Goal: Transaction & Acquisition: Purchase product/service

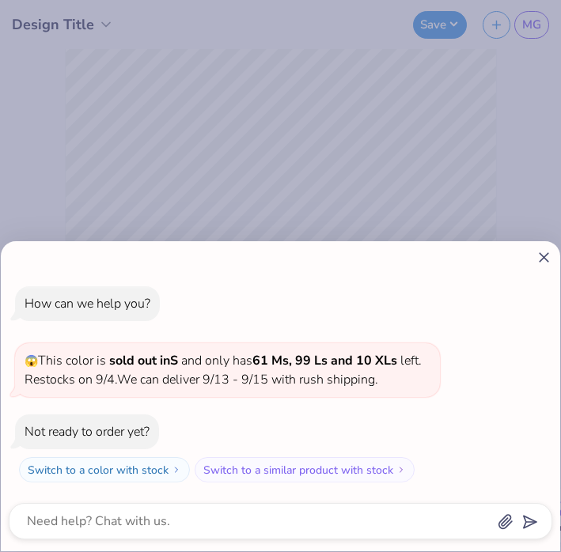
click at [541, 262] on icon at bounding box center [544, 257] width 17 height 17
type textarea "x"
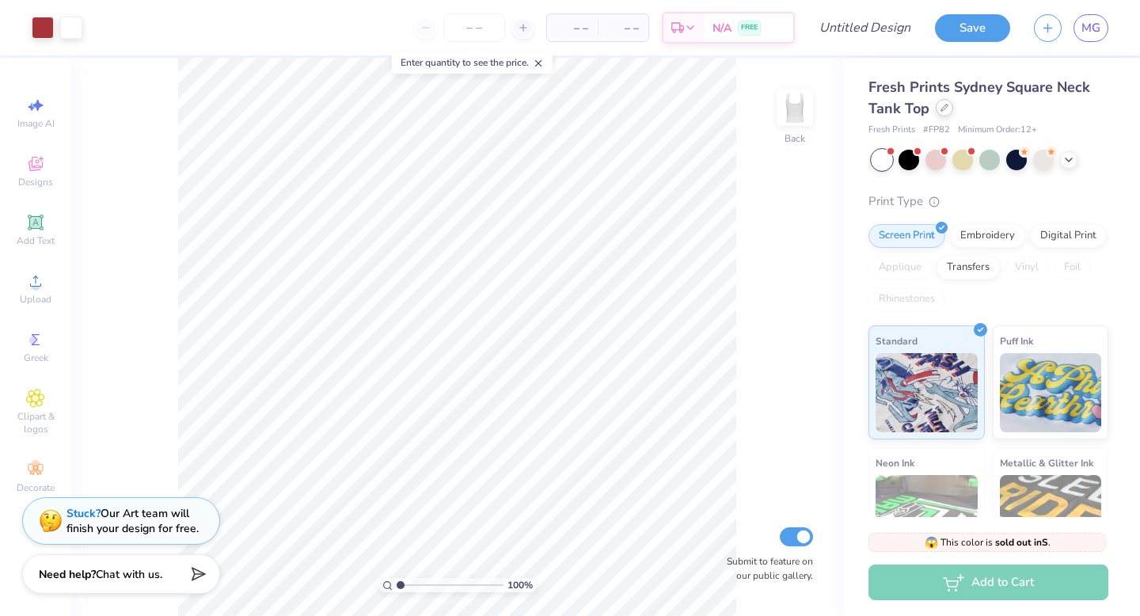
click at [560, 105] on icon at bounding box center [944, 108] width 8 height 8
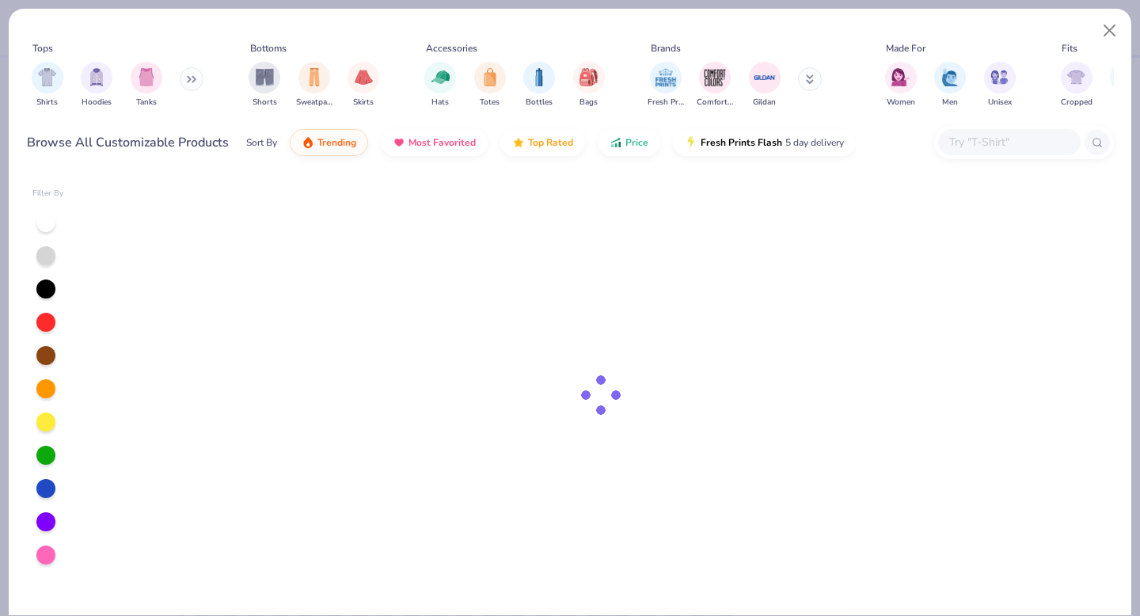
click at [560, 105] on span "Men" at bounding box center [950, 103] width 16 height 12
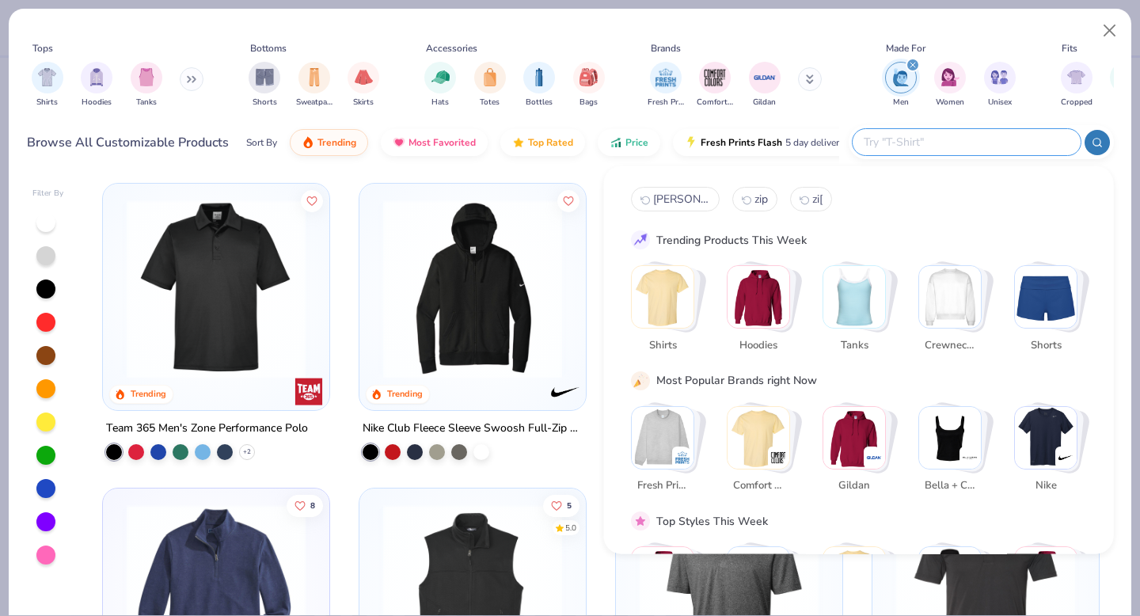
click at [560, 135] on input "text" at bounding box center [965, 142] width 207 height 18
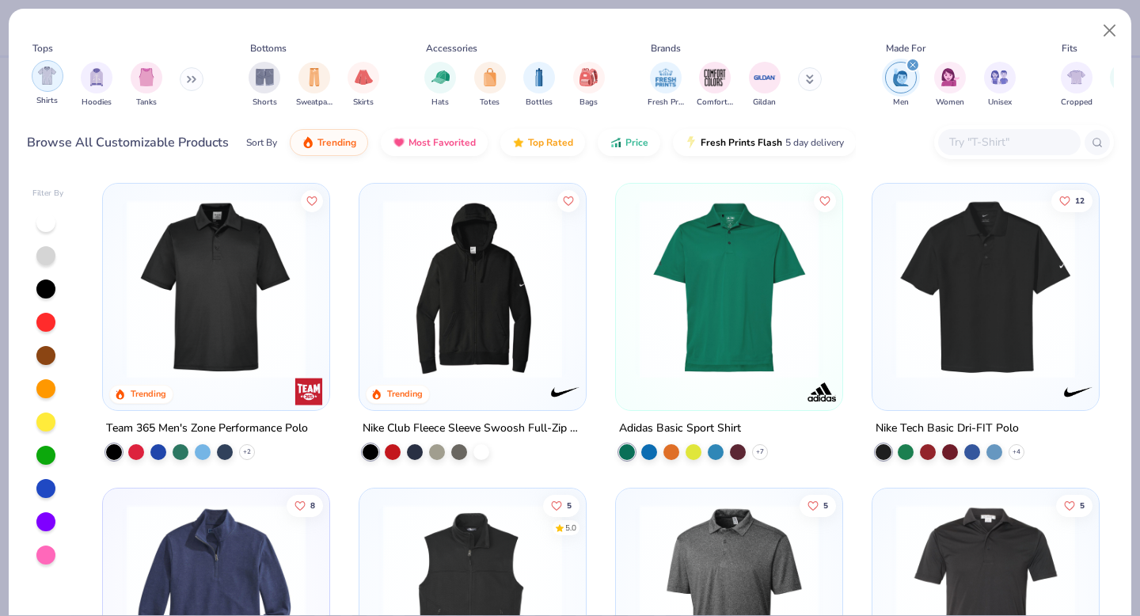
click at [45, 85] on div "filter for Shirts" at bounding box center [48, 76] width 32 height 32
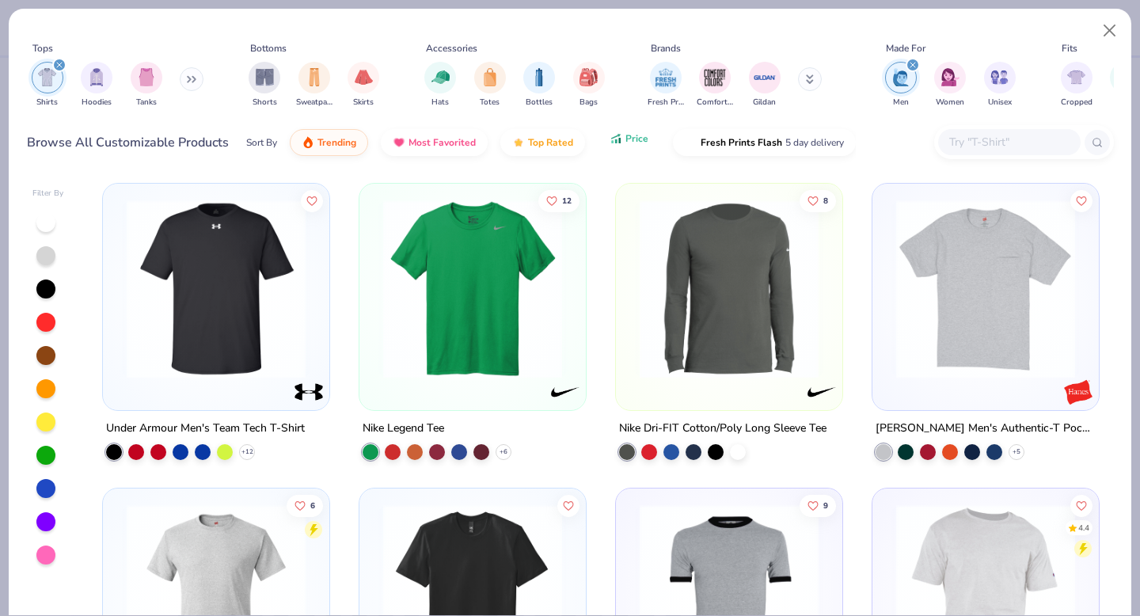
click at [560, 142] on icon "button" at bounding box center [615, 138] width 13 height 14
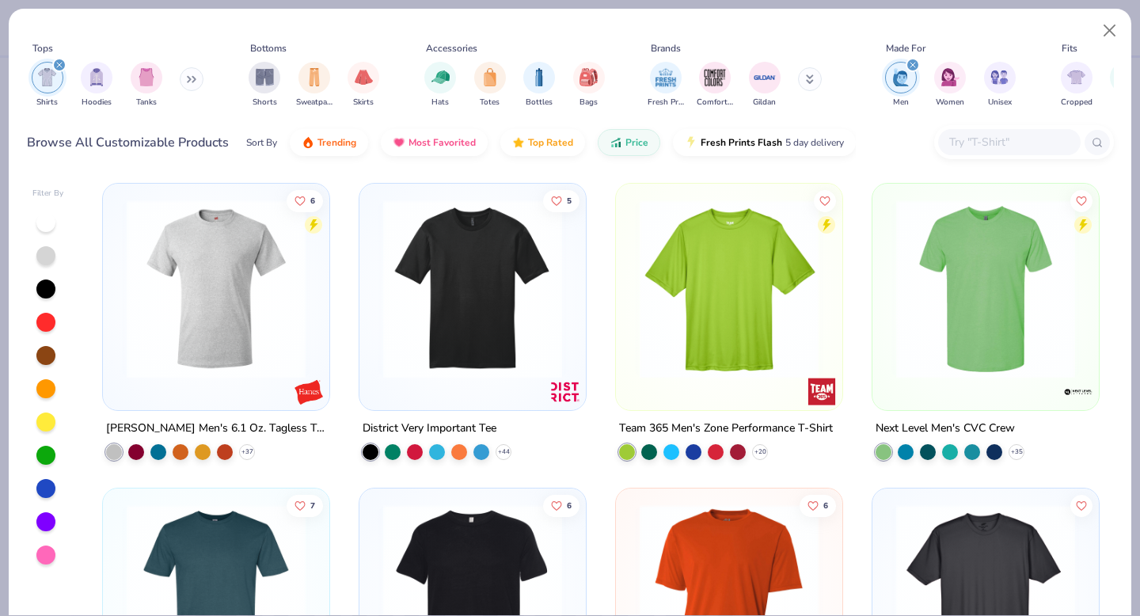
click at [226, 336] on img at bounding box center [216, 288] width 195 height 179
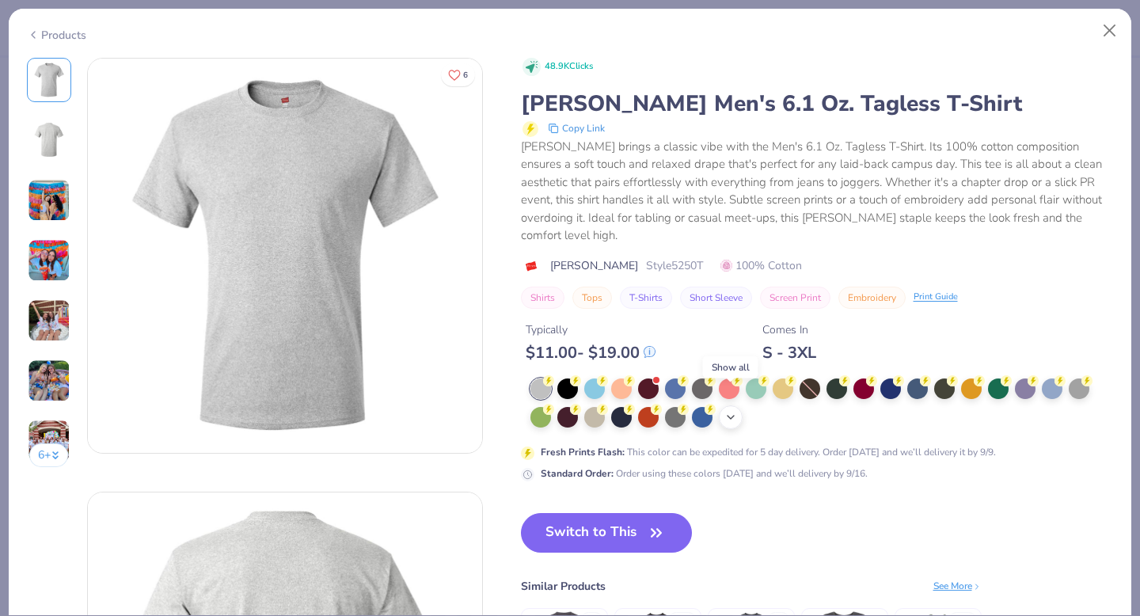
click at [560, 411] on icon at bounding box center [730, 417] width 13 height 13
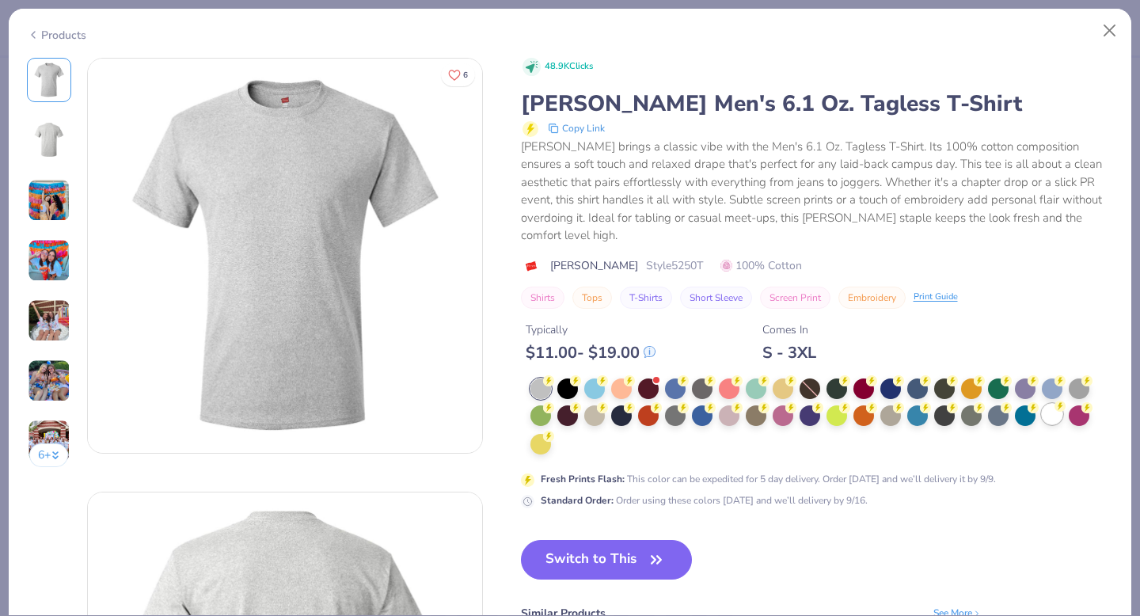
click at [560, 404] on div at bounding box center [1052, 414] width 21 height 21
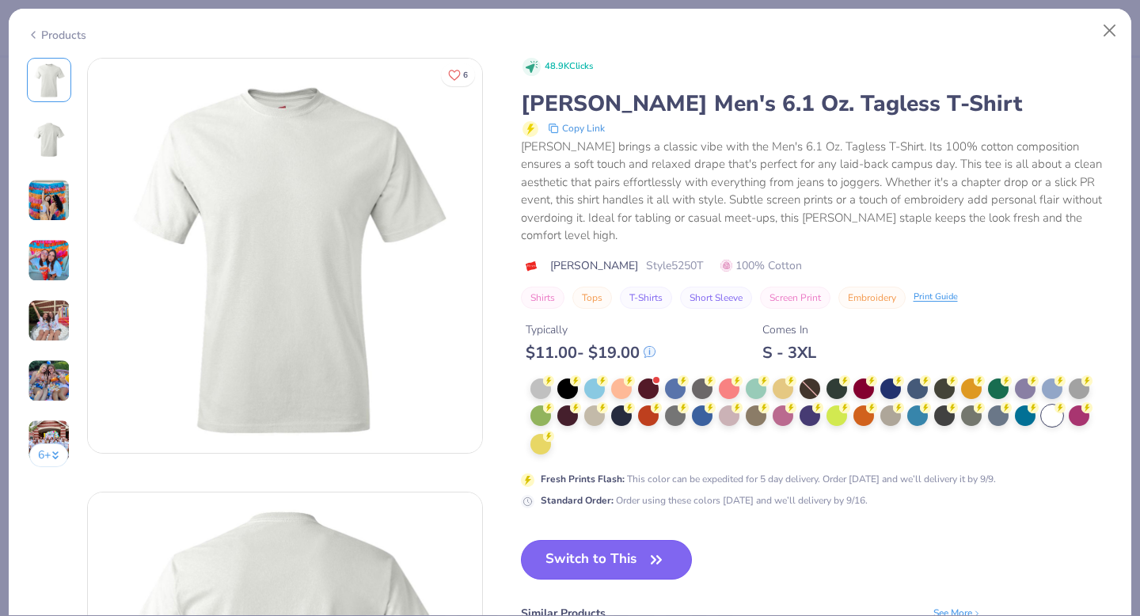
click at [560, 543] on button "Switch to This" at bounding box center [607, 560] width 172 height 40
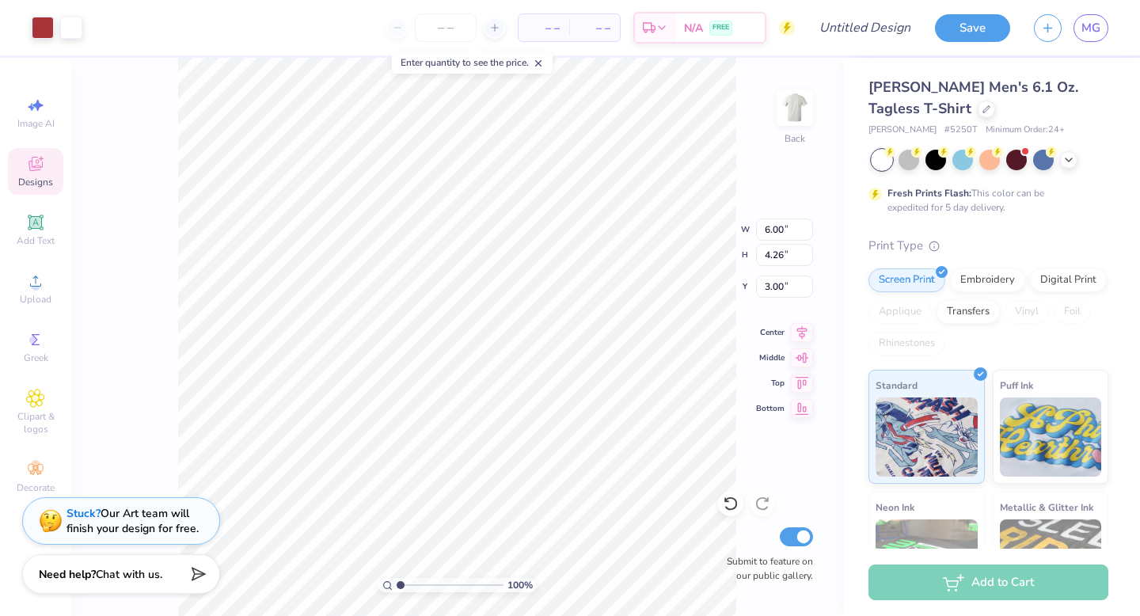
type input "3.00"
type input "9.60"
type input "6.82"
type input "11.28"
type input "8.01"
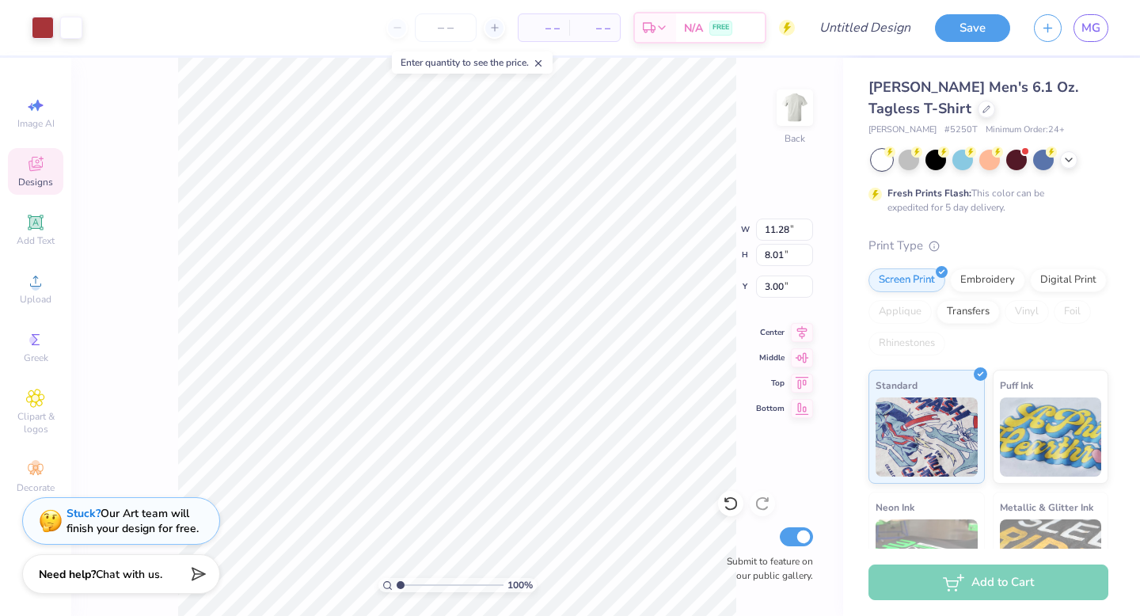
type input "12.57"
type input "8.93"
click at [448, 28] on input "number" at bounding box center [446, 27] width 62 height 28
type input "24"
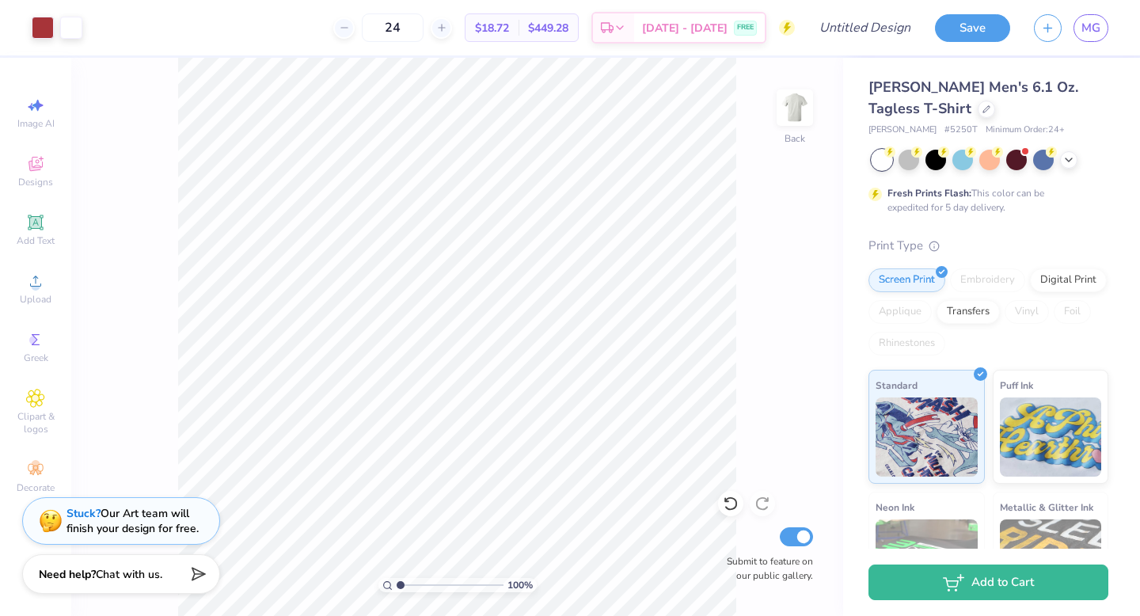
click at [560, 217] on div "[PERSON_NAME] Men's 6.1 Oz. Tagless T-Shirt [PERSON_NAME] # 5250T Minimum Order…" at bounding box center [991, 393] width 297 height 670
click at [423, 24] on input "24" at bounding box center [393, 27] width 62 height 28
type input "2"
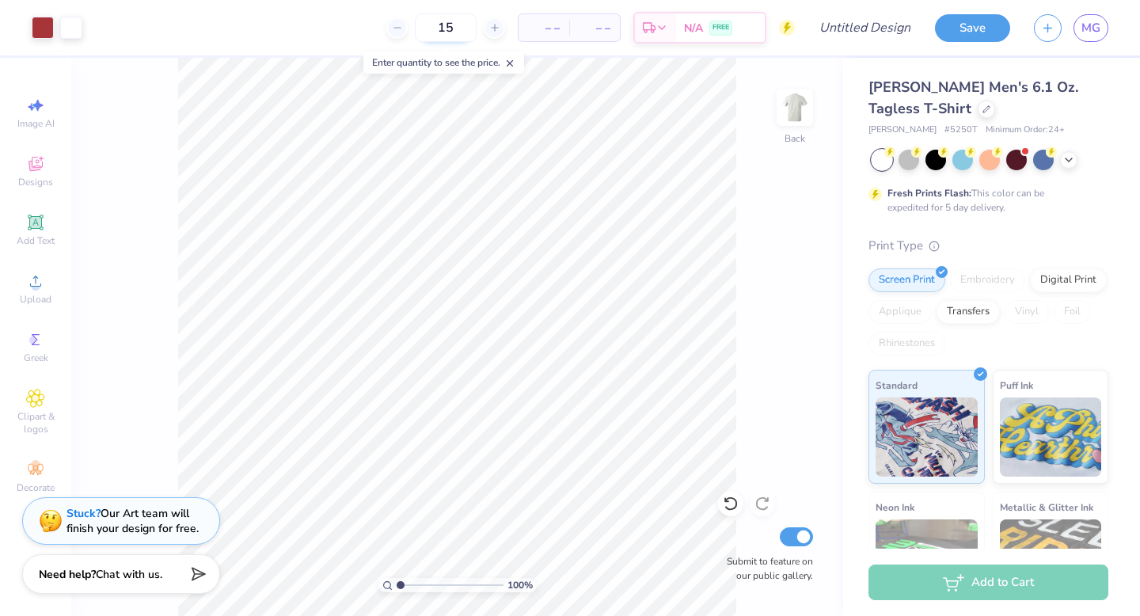
type input "150"
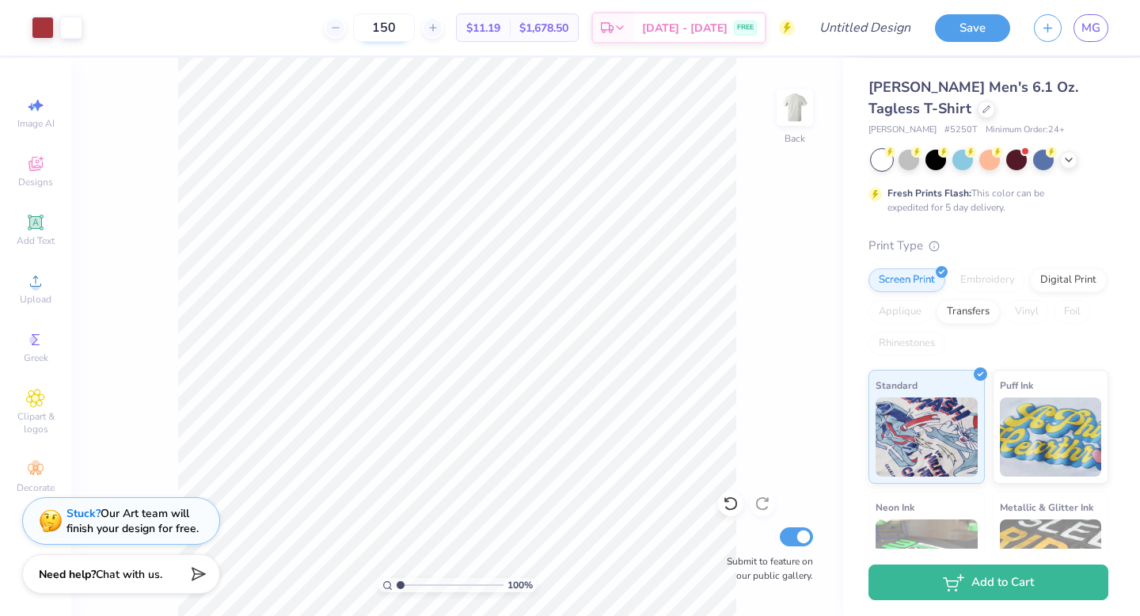
click at [415, 26] on input "150" at bounding box center [384, 27] width 62 height 28
type input "1"
type input "2"
type input "3"
type input "150"
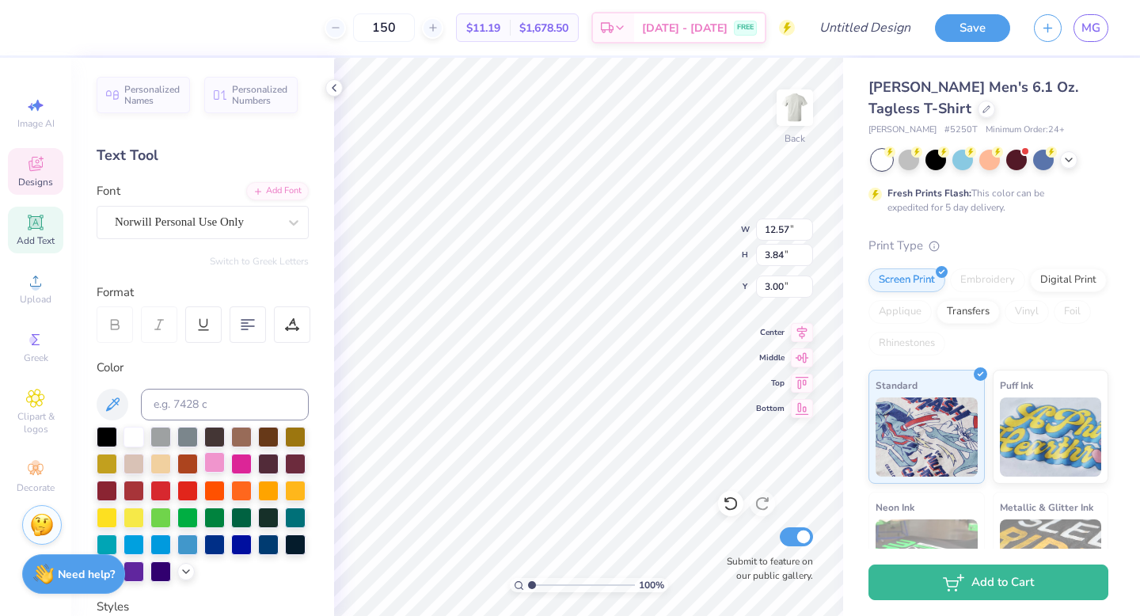
click at [211, 465] on div at bounding box center [214, 462] width 21 height 21
click at [298, 490] on div at bounding box center [295, 489] width 21 height 21
click at [412, 24] on input "150" at bounding box center [384, 27] width 62 height 28
type input "1"
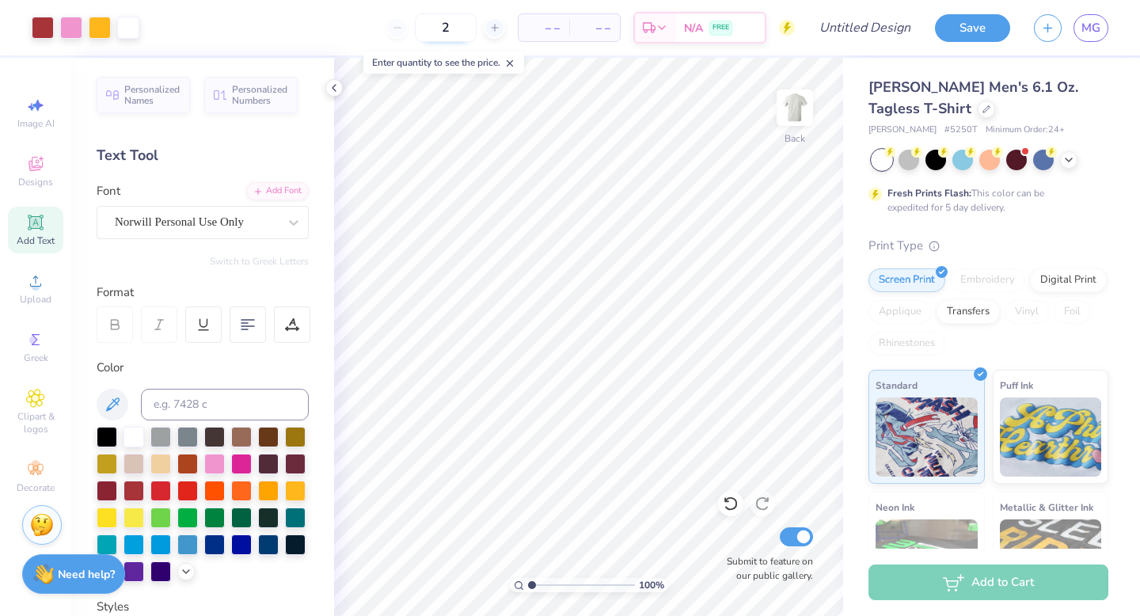
type input "24"
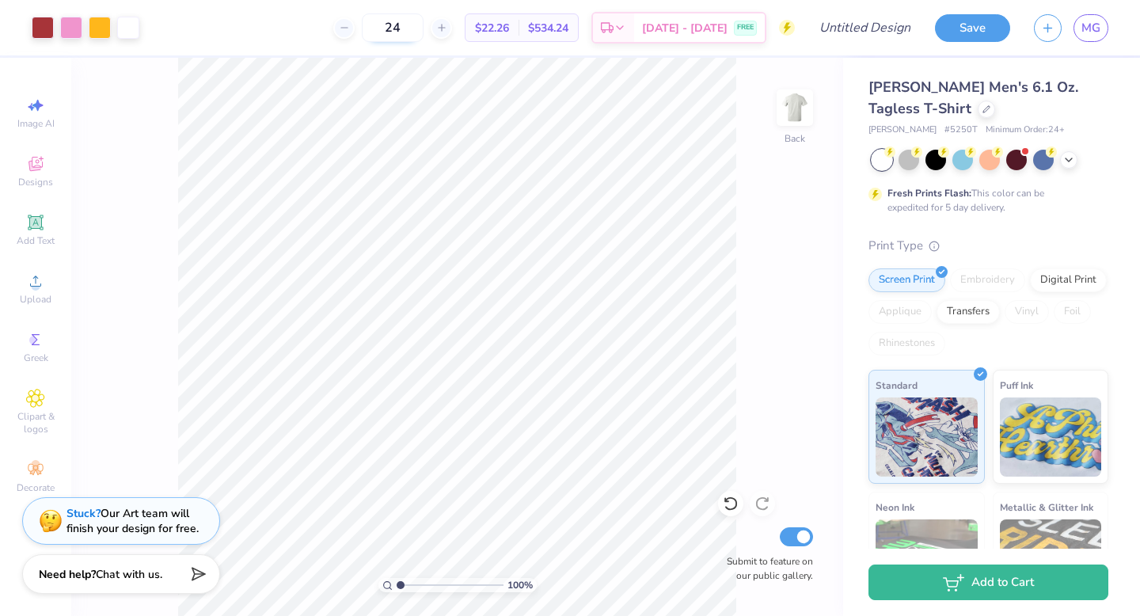
click at [423, 27] on input "24" at bounding box center [393, 27] width 62 height 28
type input "2"
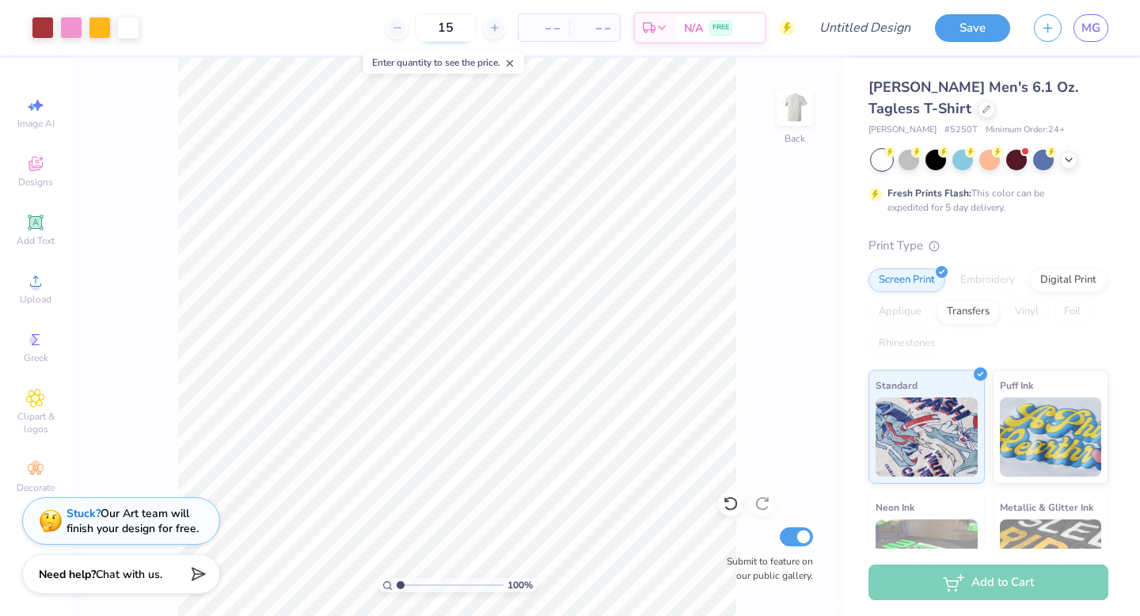
type input "150"
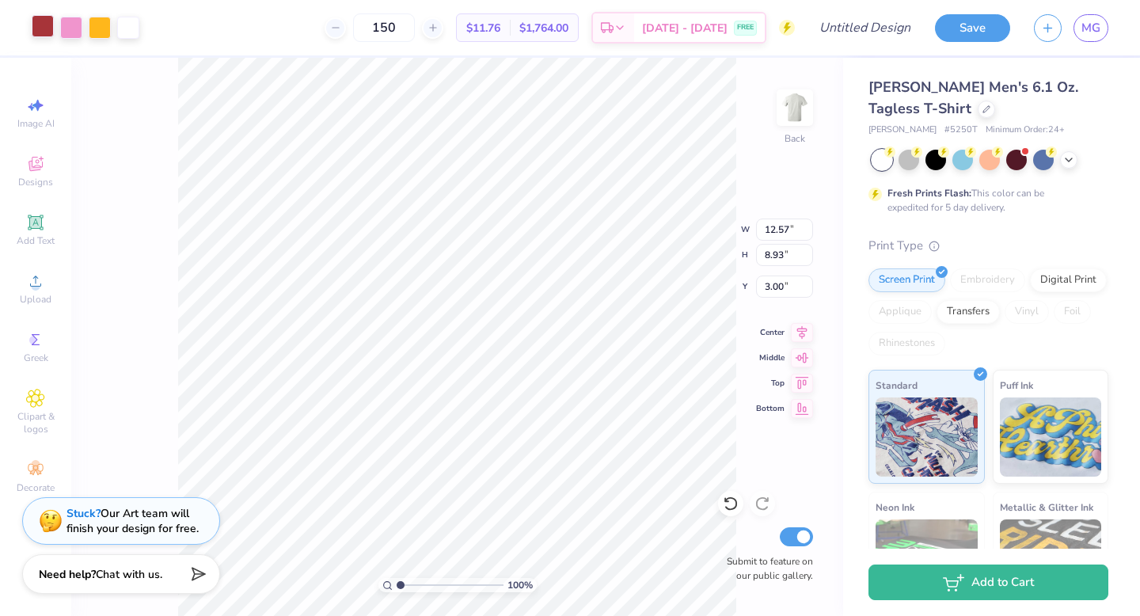
click at [47, 28] on div at bounding box center [43, 26] width 22 height 22
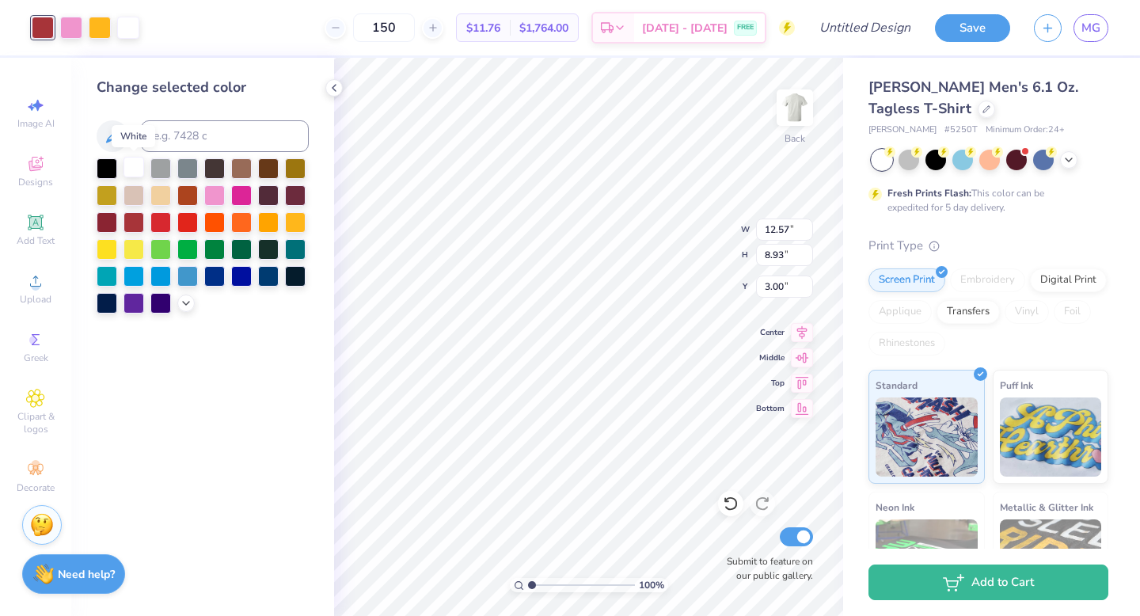
click at [127, 165] on div at bounding box center [133, 167] width 21 height 21
click at [66, 18] on div at bounding box center [71, 26] width 22 height 22
click at [131, 161] on div at bounding box center [133, 167] width 21 height 21
click at [73, 22] on div at bounding box center [71, 26] width 22 height 22
click at [132, 162] on div at bounding box center [133, 167] width 21 height 21
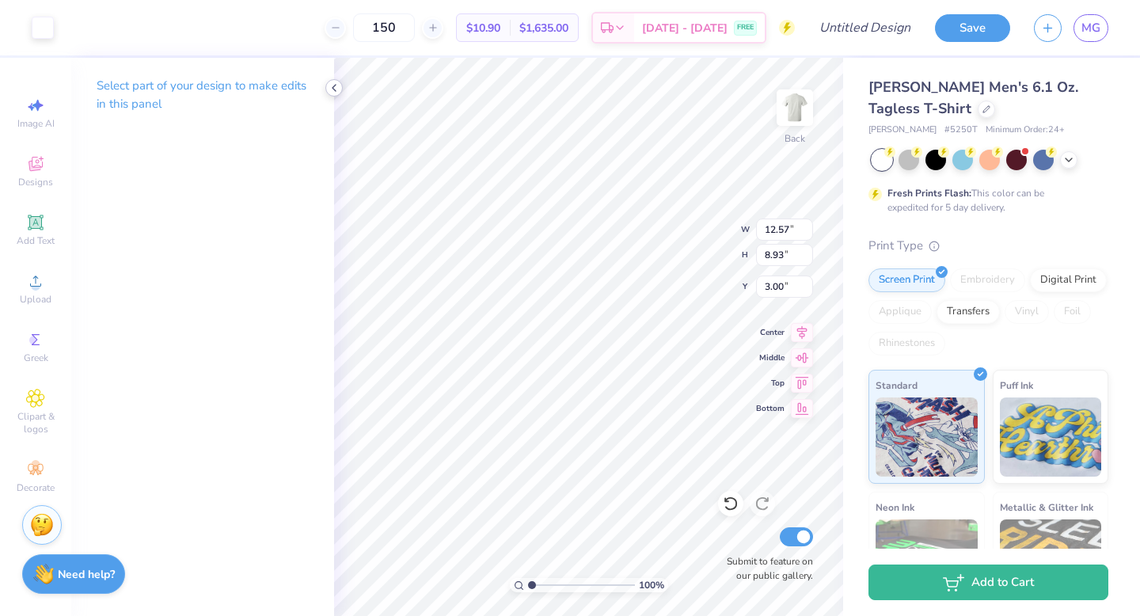
click at [331, 84] on icon at bounding box center [334, 88] width 13 height 13
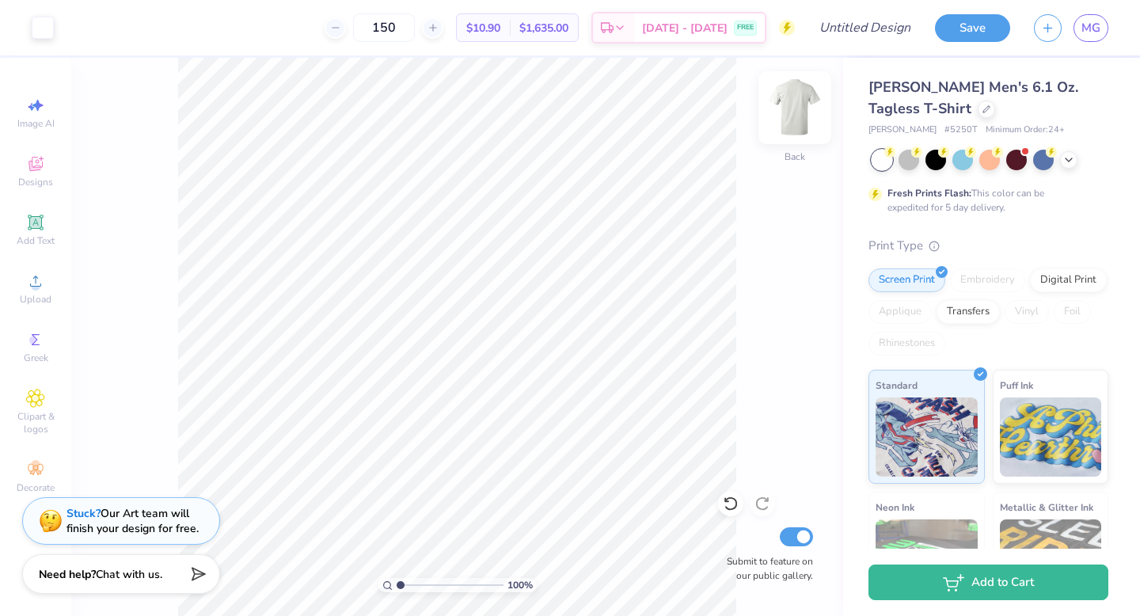
click at [560, 98] on img at bounding box center [794, 107] width 63 height 63
click at [560, 113] on img at bounding box center [794, 107] width 63 height 63
click at [560, 128] on img at bounding box center [794, 107] width 63 height 63
click at [415, 35] on input "150" at bounding box center [384, 27] width 62 height 28
type input "1"
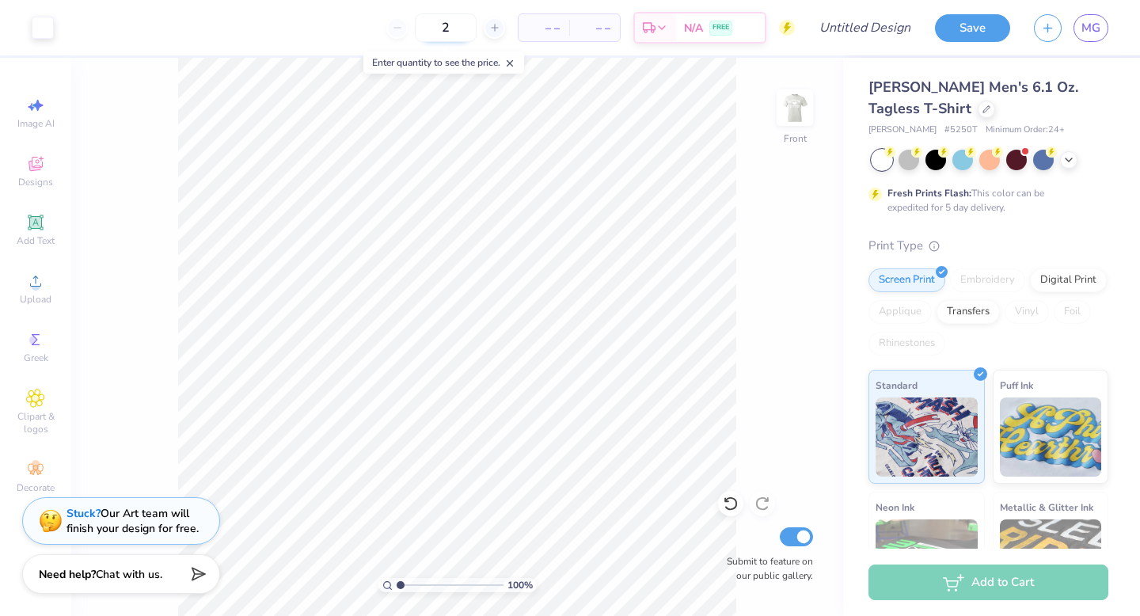
type input "24"
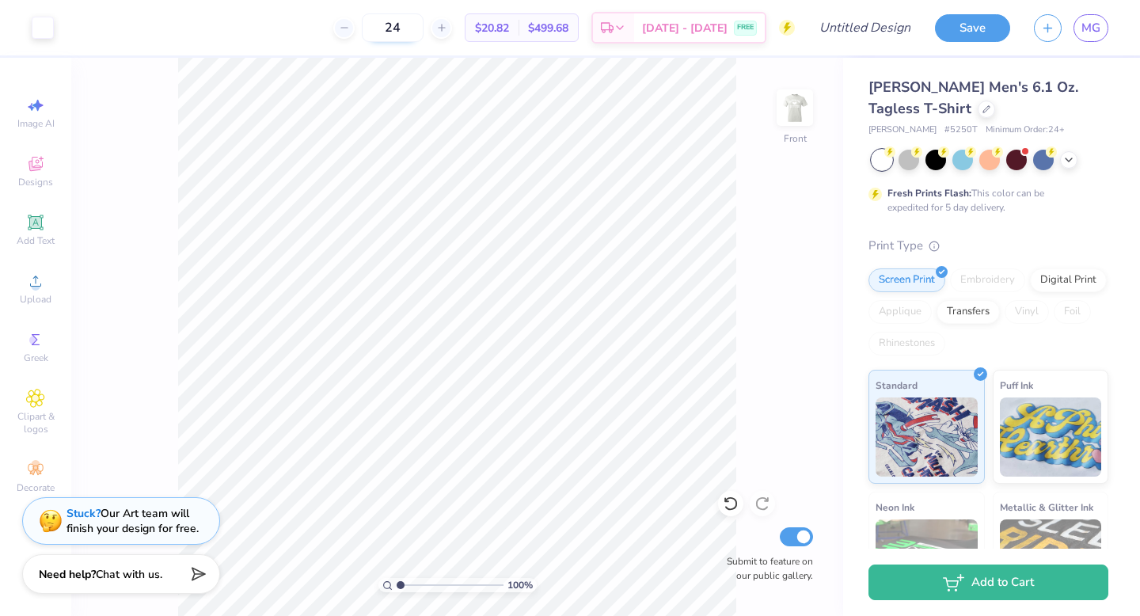
click at [423, 30] on input "24" at bounding box center [393, 27] width 62 height 28
type input "2"
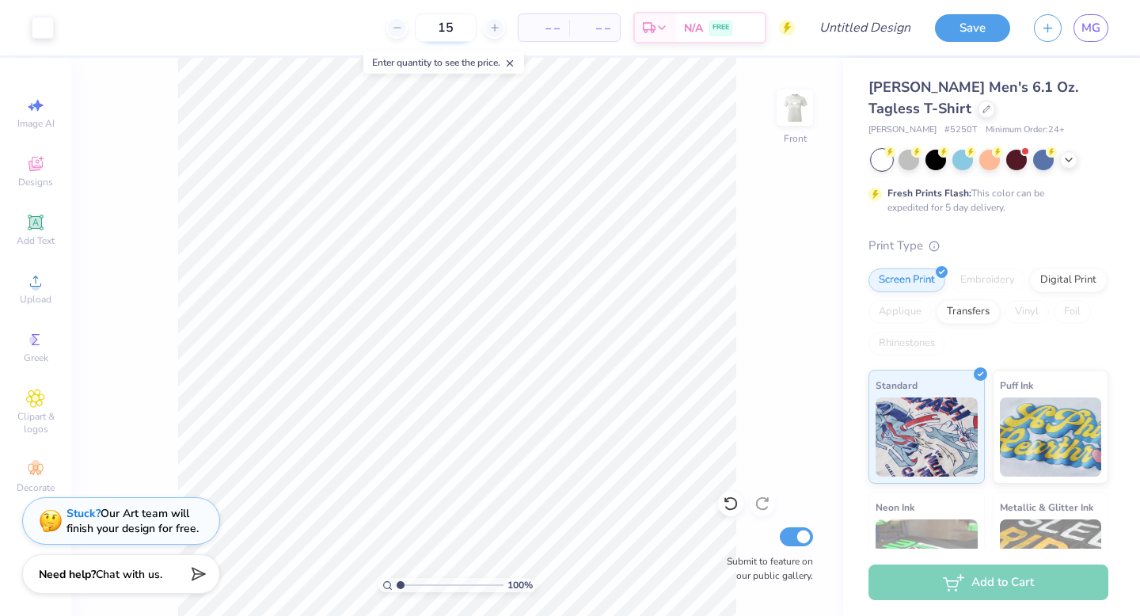
type input "150"
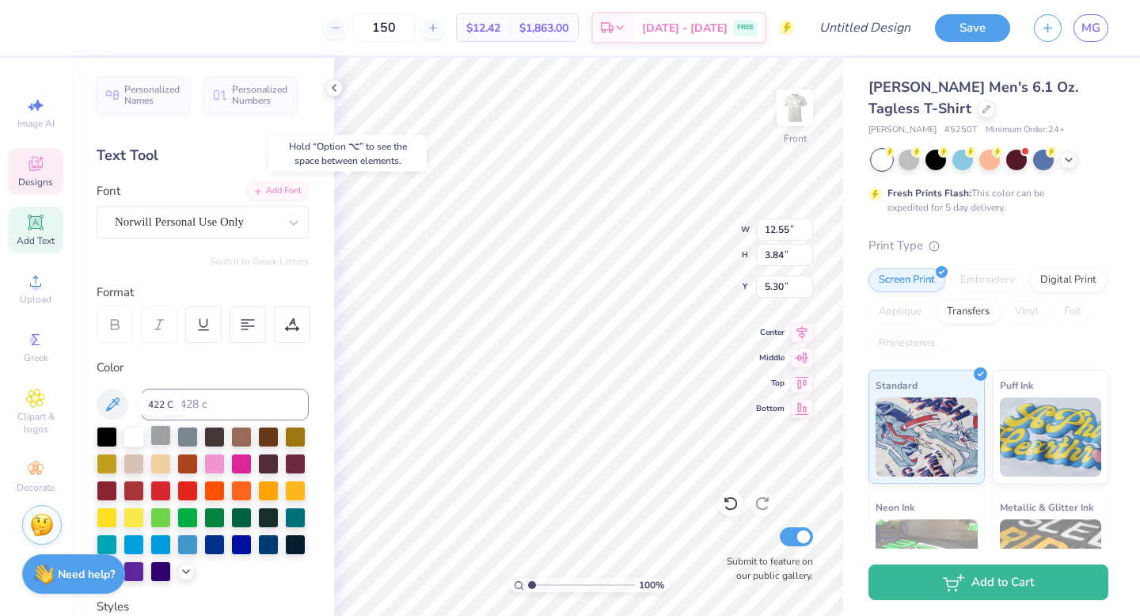
click at [156, 442] on div at bounding box center [160, 435] width 21 height 21
click at [296, 439] on div at bounding box center [295, 435] width 21 height 21
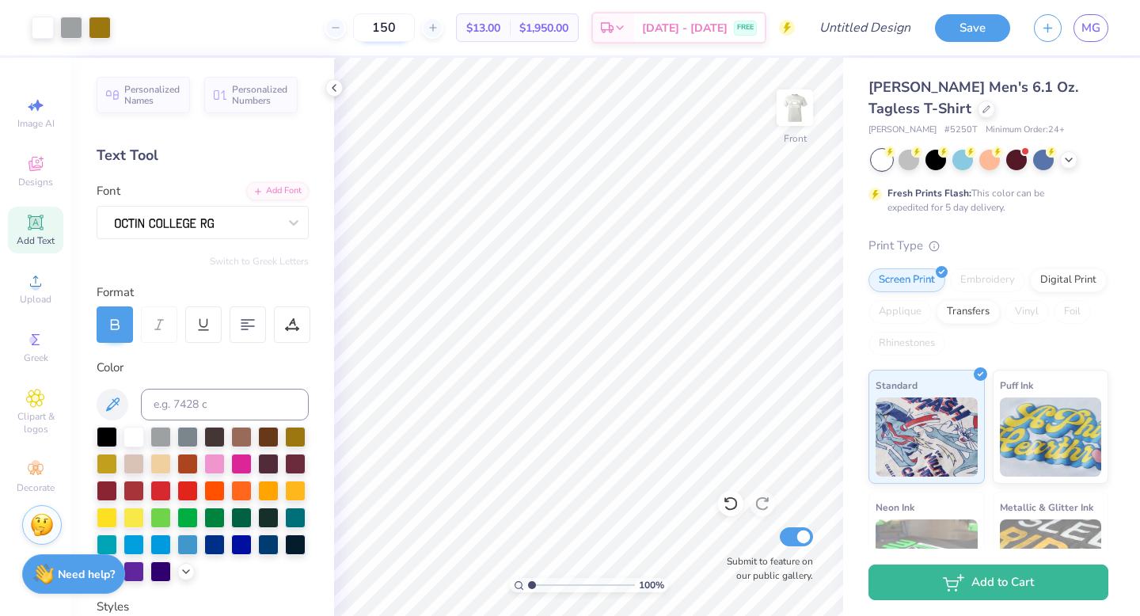
click at [414, 31] on input "150" at bounding box center [384, 27] width 62 height 28
type input "1"
type input "24"
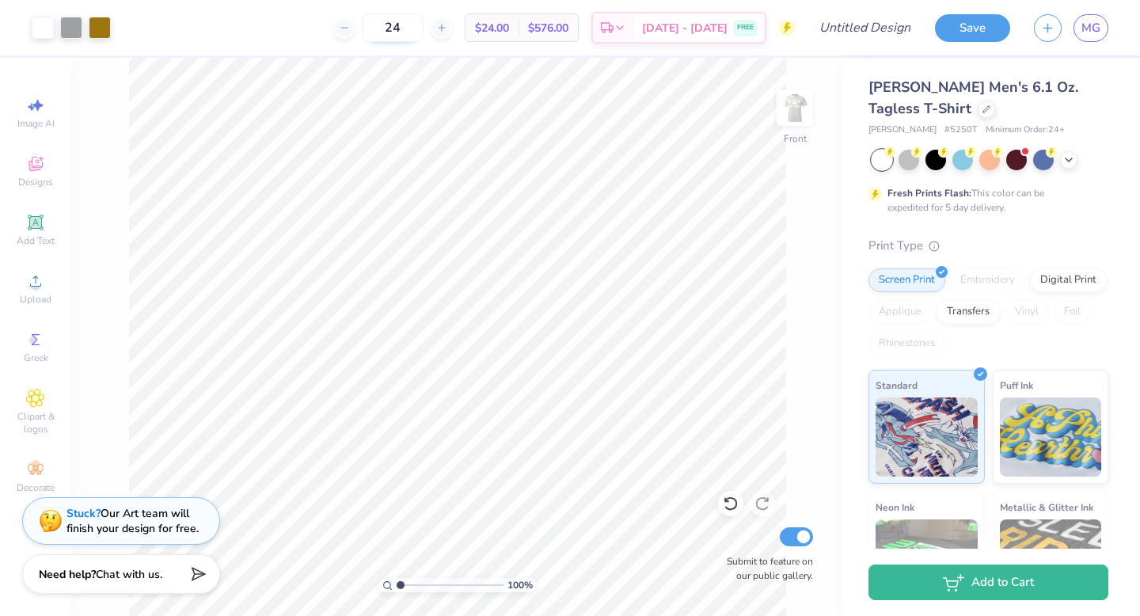
click at [423, 27] on input "24" at bounding box center [393, 27] width 62 height 28
type input "2"
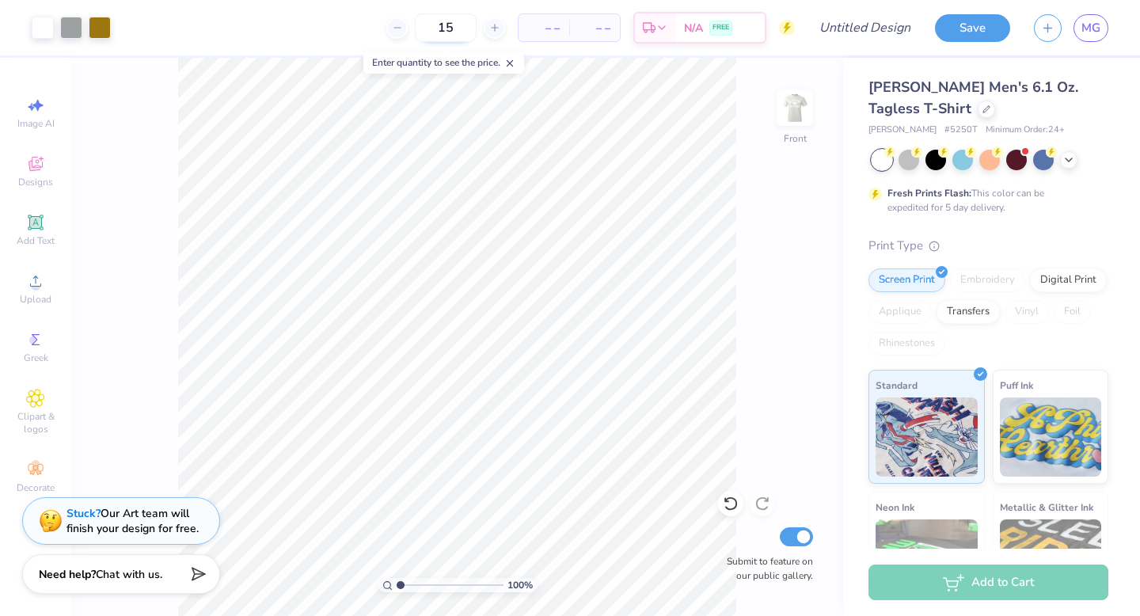
type input "150"
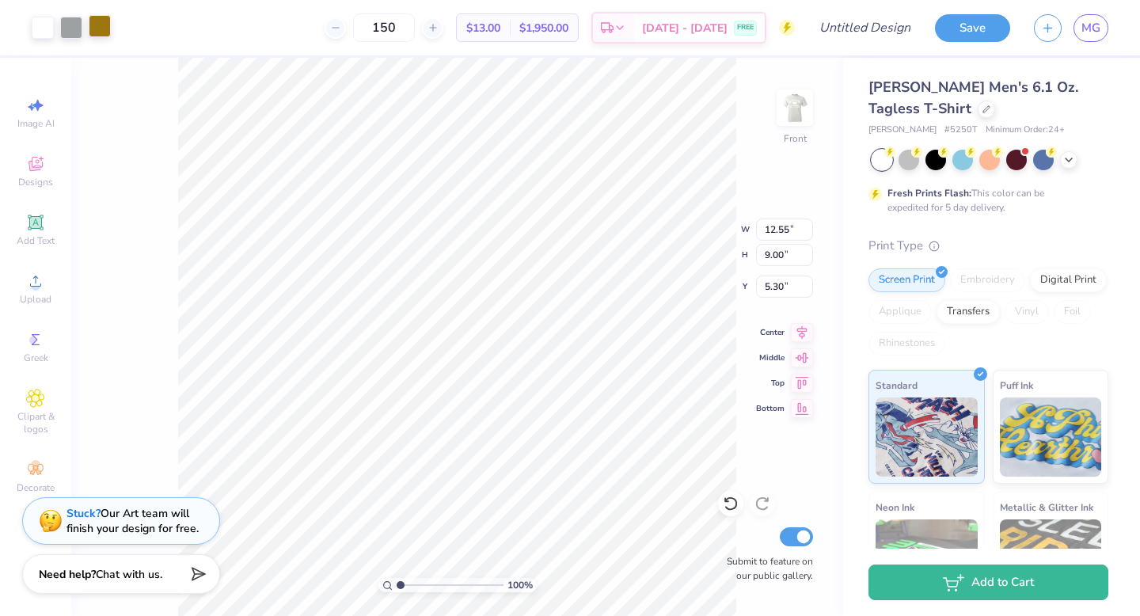
click at [105, 35] on div at bounding box center [100, 26] width 22 height 22
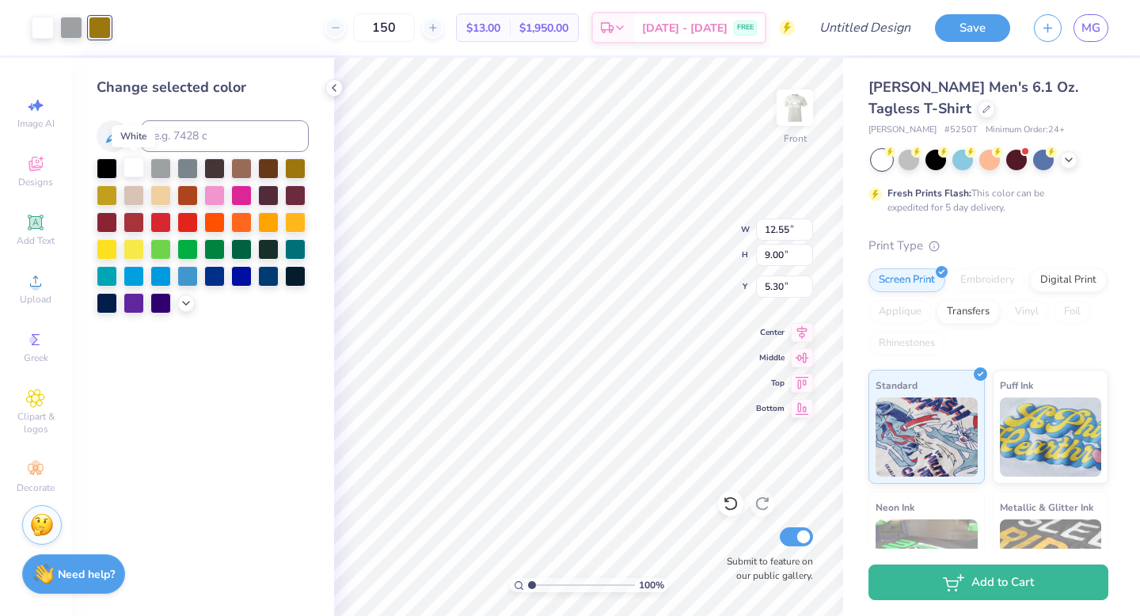
click at [131, 166] on div at bounding box center [133, 167] width 21 height 21
click at [74, 34] on div at bounding box center [71, 26] width 22 height 22
click at [135, 164] on div at bounding box center [133, 167] width 21 height 21
click at [336, 89] on icon at bounding box center [334, 88] width 13 height 13
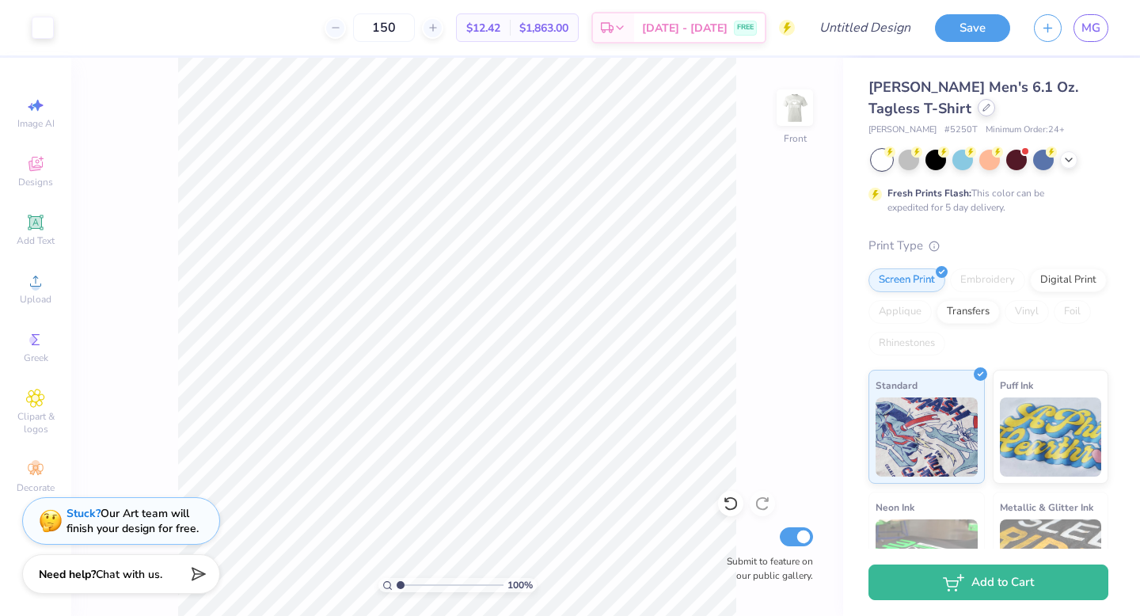
click at [560, 108] on img at bounding box center [795, 108] width 32 height 32
click at [560, 110] on icon at bounding box center [986, 108] width 8 height 8
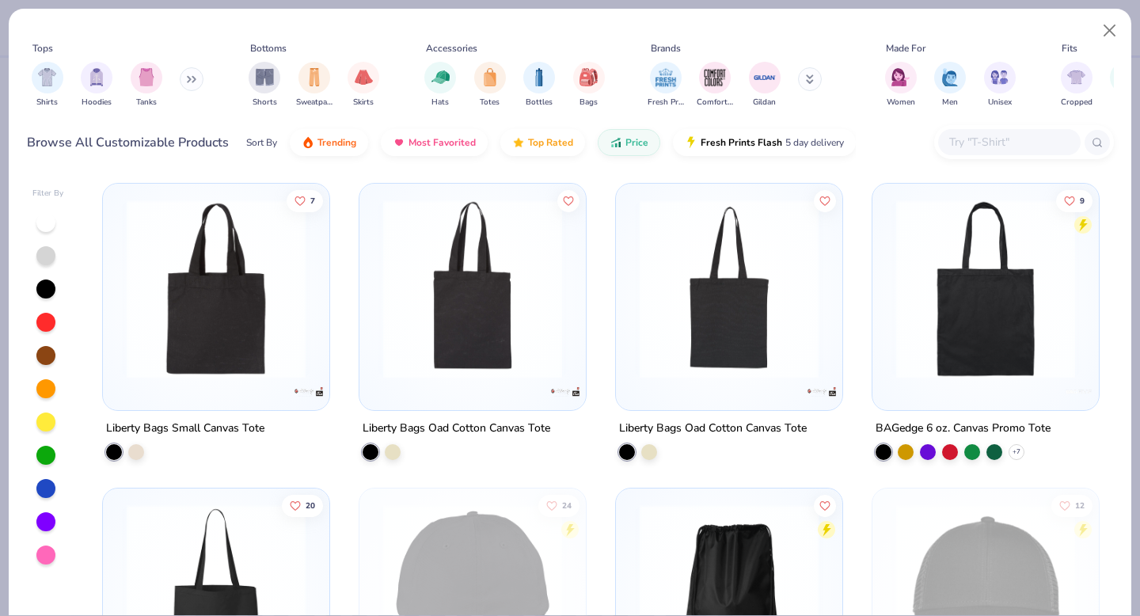
click at [560, 139] on input "text" at bounding box center [1008, 142] width 122 height 18
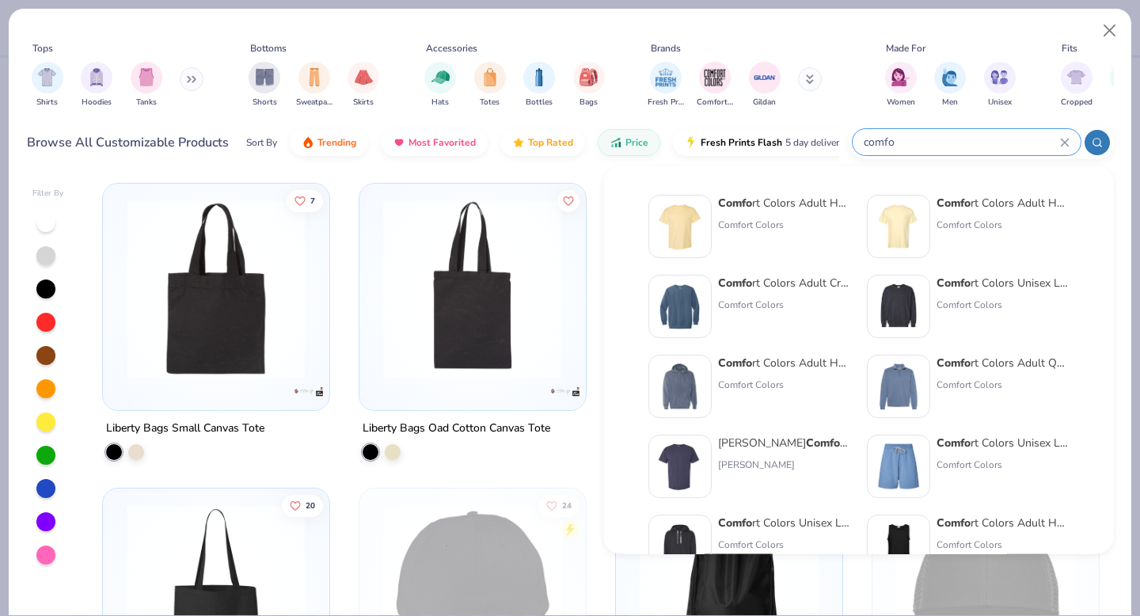
type input "comfo"
click at [560, 222] on img at bounding box center [679, 226] width 49 height 49
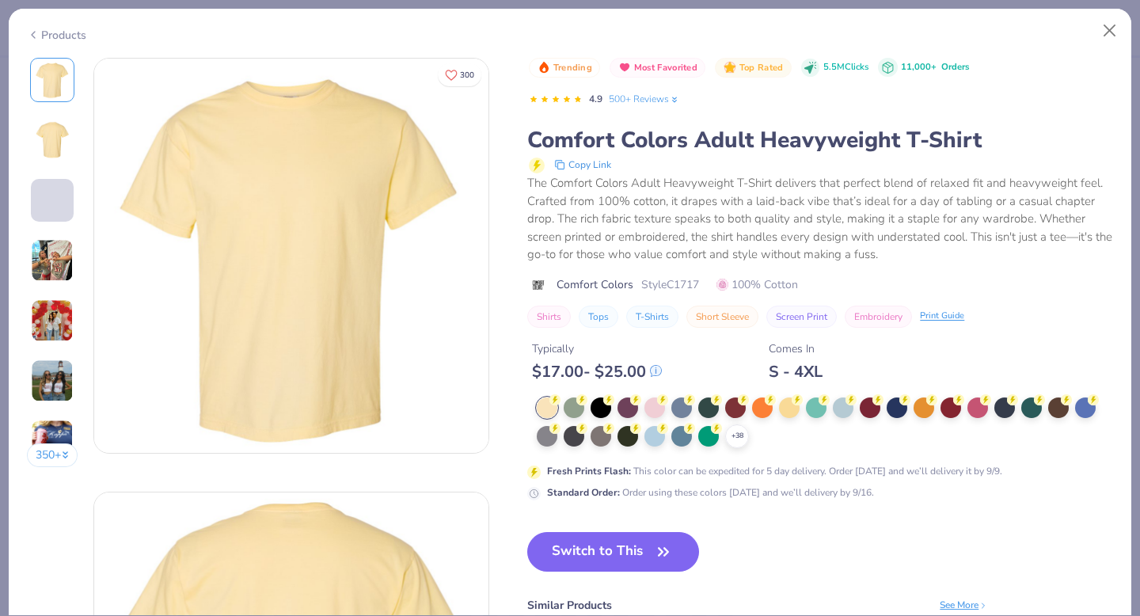
click at [560, 371] on div "$ 17.00 - $ 25.00" at bounding box center [597, 372] width 130 height 20
click at [560, 407] on div at bounding box center [654, 406] width 21 height 21
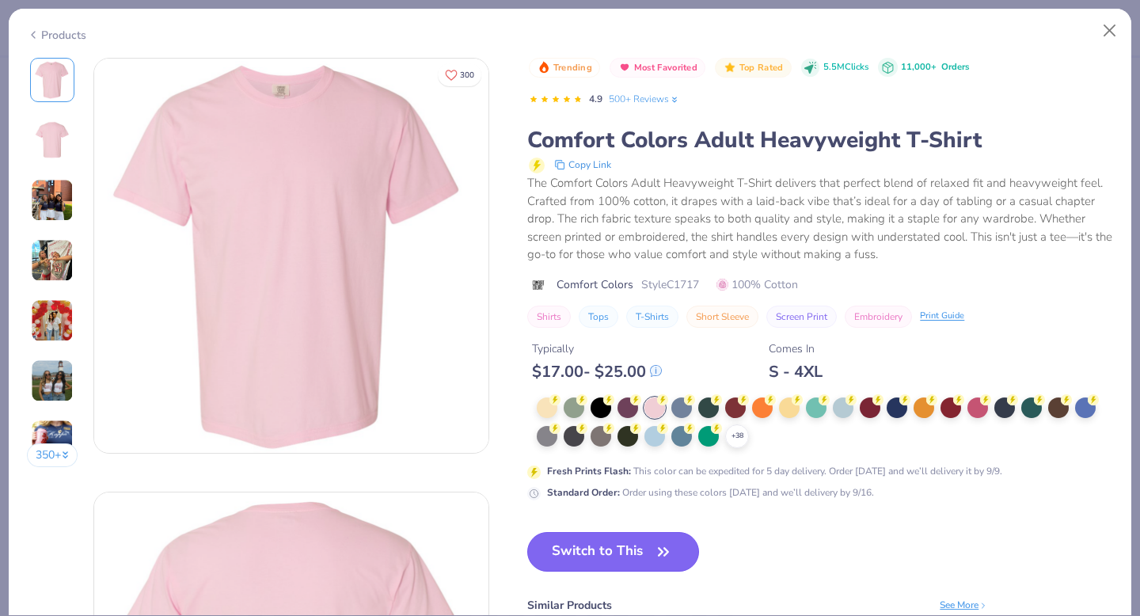
click at [560, 541] on button "Switch to This" at bounding box center [613, 552] width 172 height 40
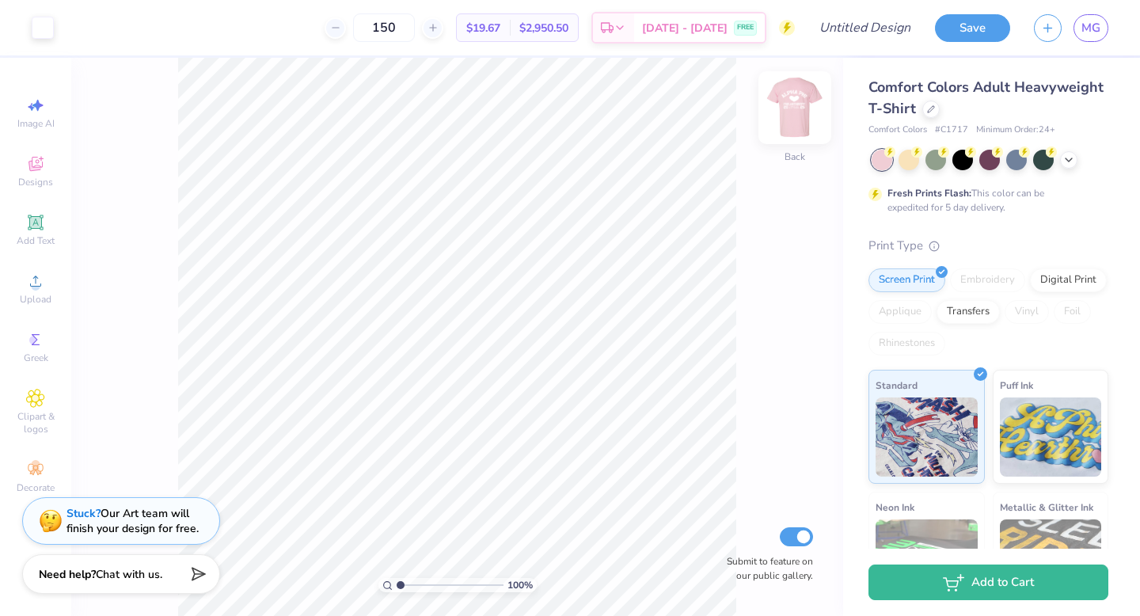
click at [560, 103] on img at bounding box center [794, 107] width 63 height 63
click at [560, 93] on img at bounding box center [794, 107] width 63 height 63
click at [415, 26] on input "150" at bounding box center [384, 27] width 62 height 28
type input "1"
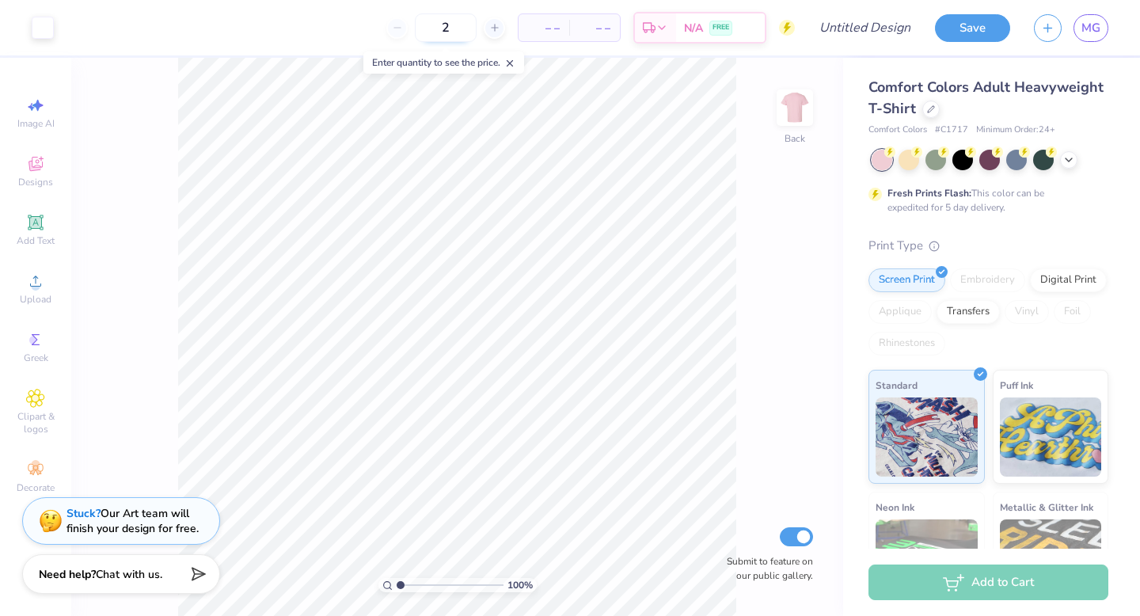
type input "24"
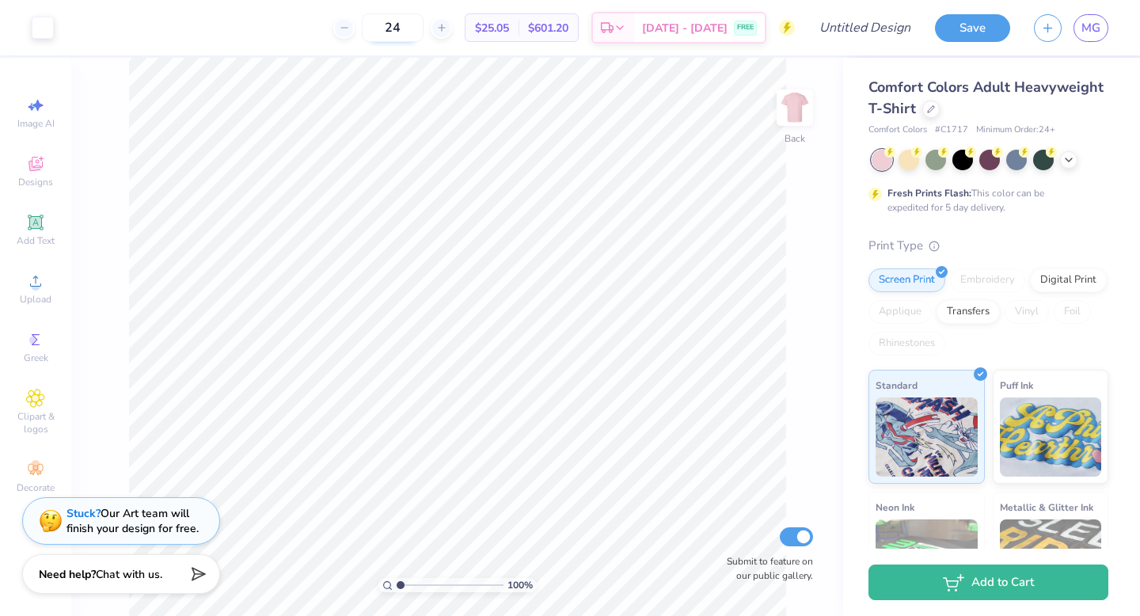
click at [417, 32] on input "24" at bounding box center [393, 27] width 62 height 28
type input "2"
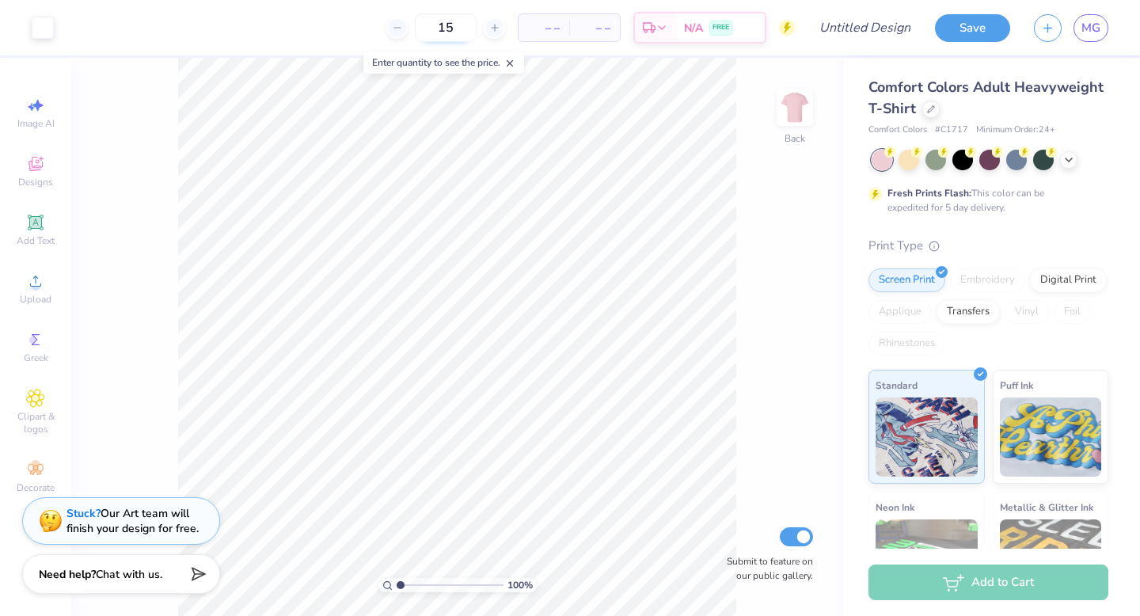
type input "150"
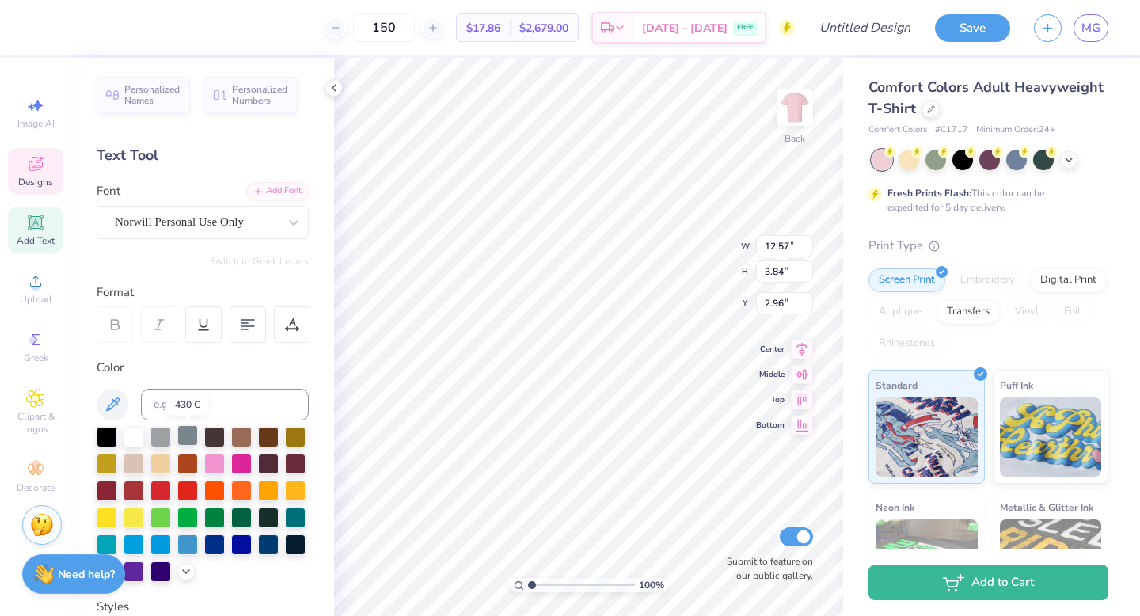
click at [187, 430] on div at bounding box center [187, 435] width 21 height 21
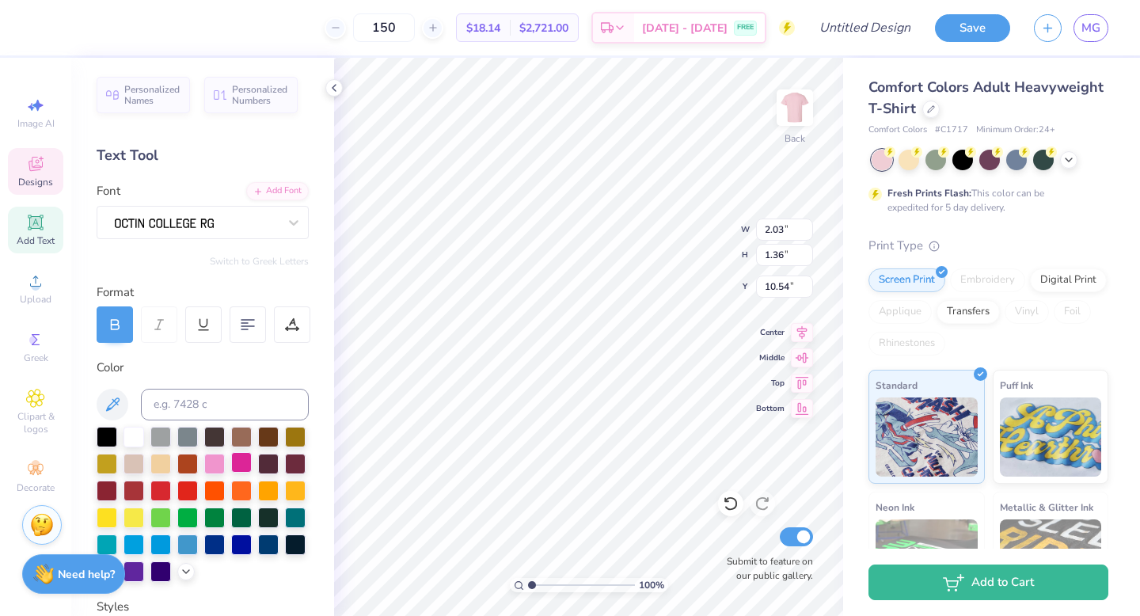
click at [242, 459] on div at bounding box center [241, 462] width 21 height 21
click at [412, 32] on input "150" at bounding box center [384, 27] width 62 height 28
type input "1"
type input "24"
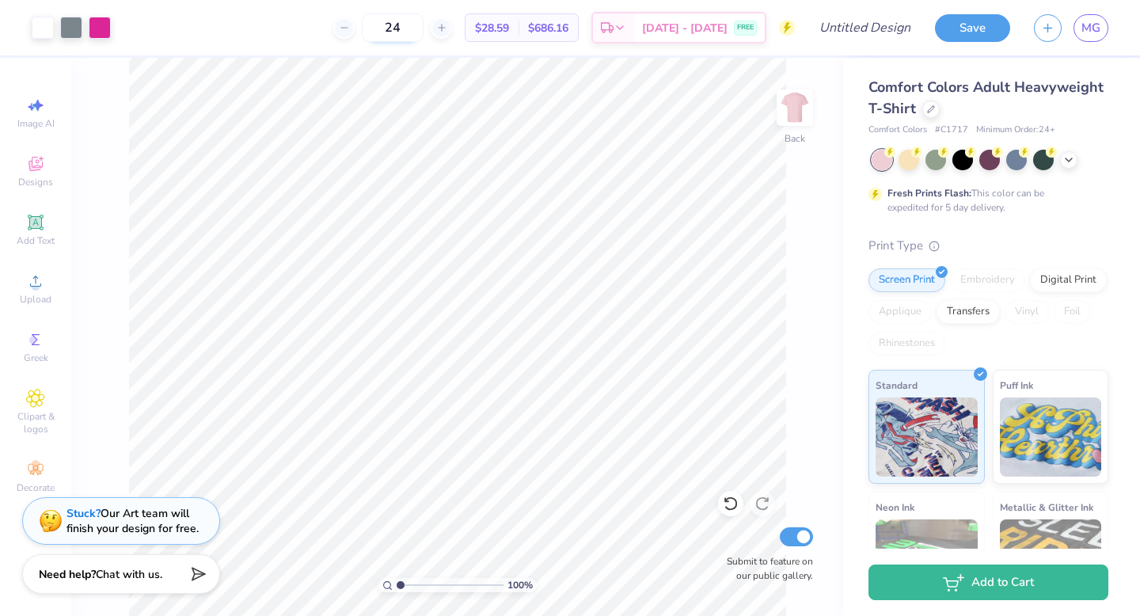
click at [423, 25] on input "24" at bounding box center [393, 27] width 62 height 28
type input "2"
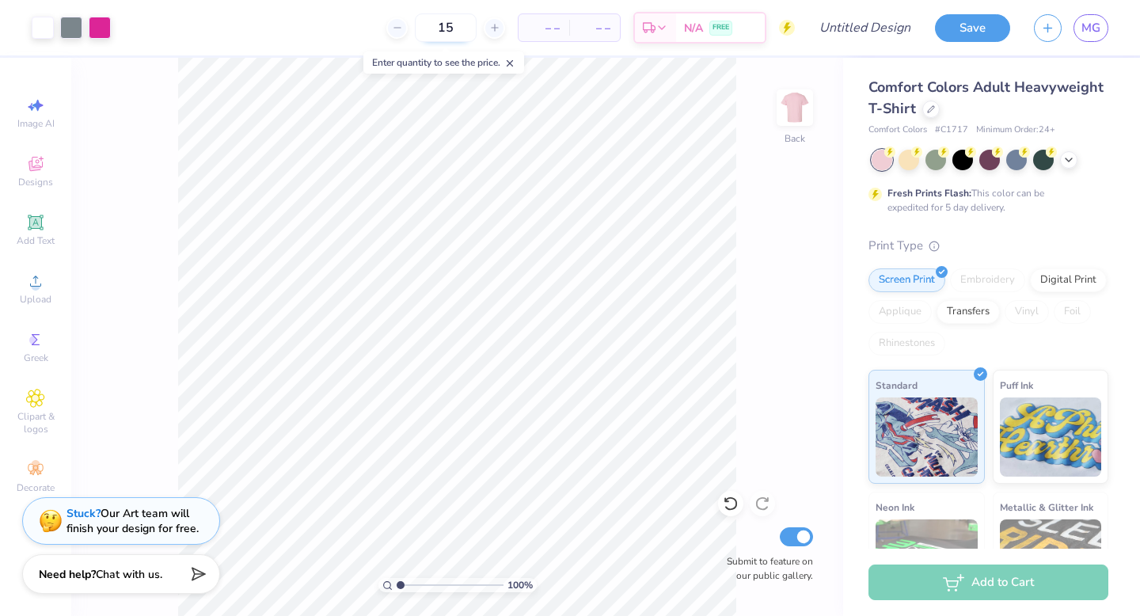
type input "150"
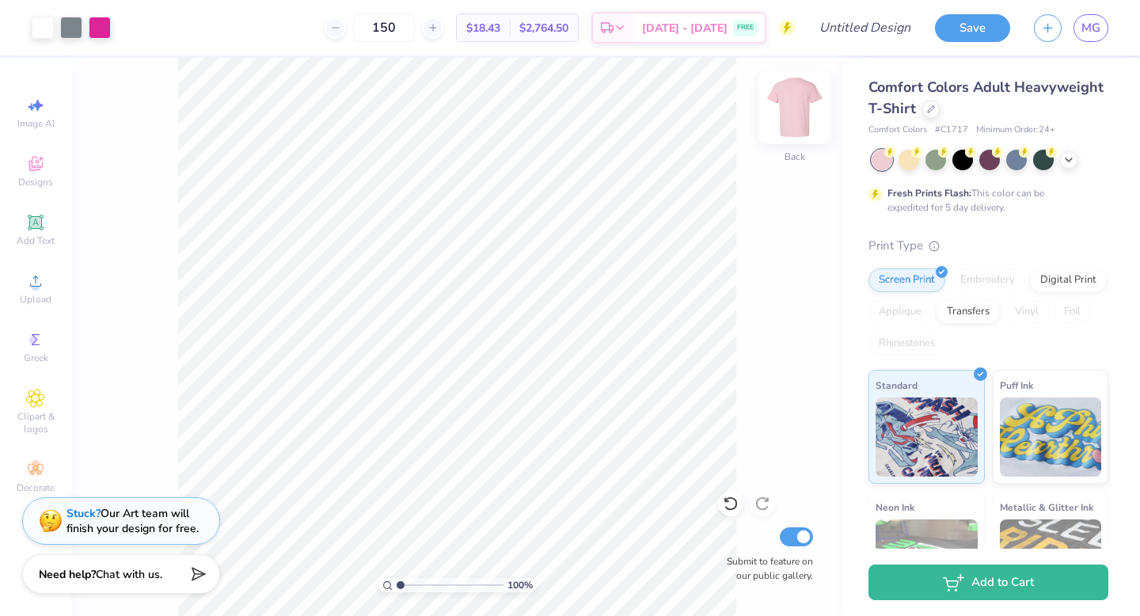
click at [560, 105] on img at bounding box center [794, 107] width 63 height 63
click at [560, 218] on div "100 % Front W 12.78 12.78 " H 9.08 9.08 " Y 5.35 5.35 " Center Middle Top Botto…" at bounding box center [457, 337] width 772 height 558
click at [415, 32] on input "150" at bounding box center [384, 27] width 62 height 28
type input "1"
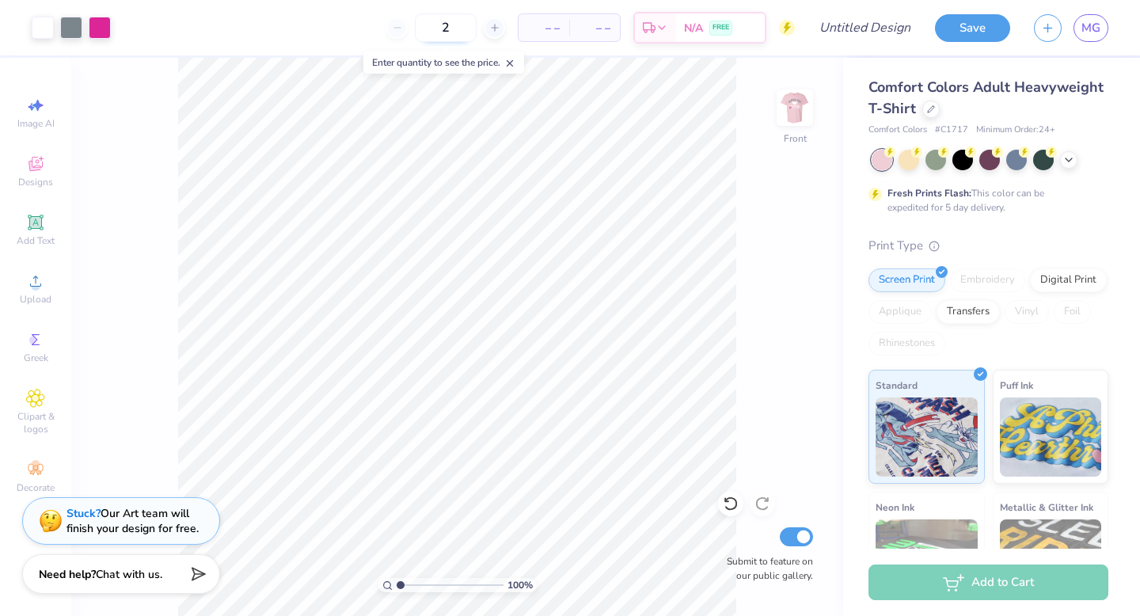
type input "24"
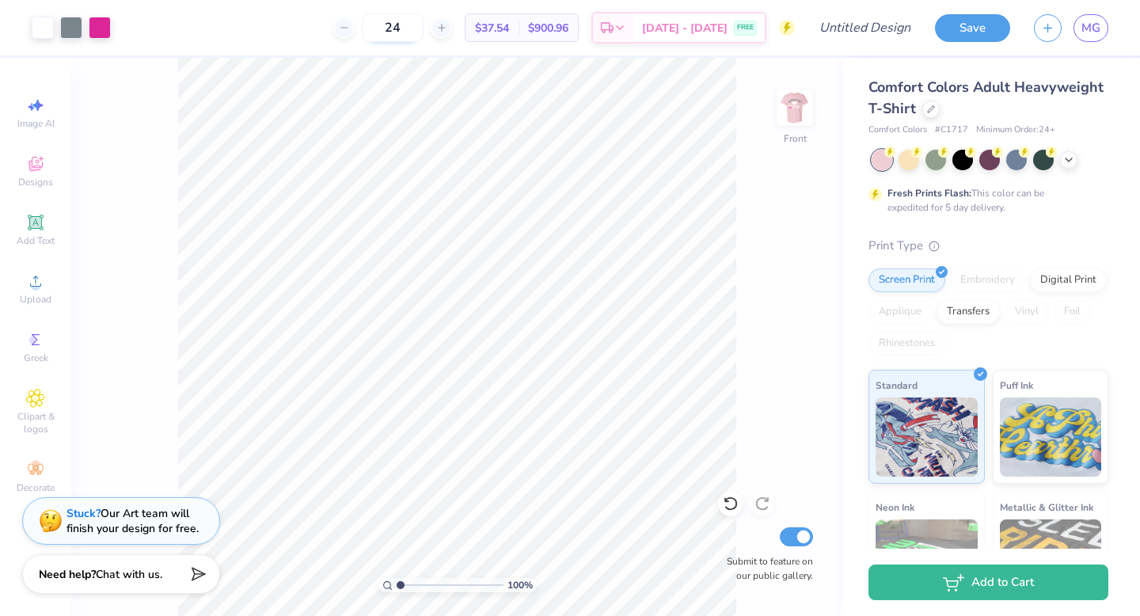
click at [423, 27] on input "24" at bounding box center [393, 27] width 62 height 28
type input "2"
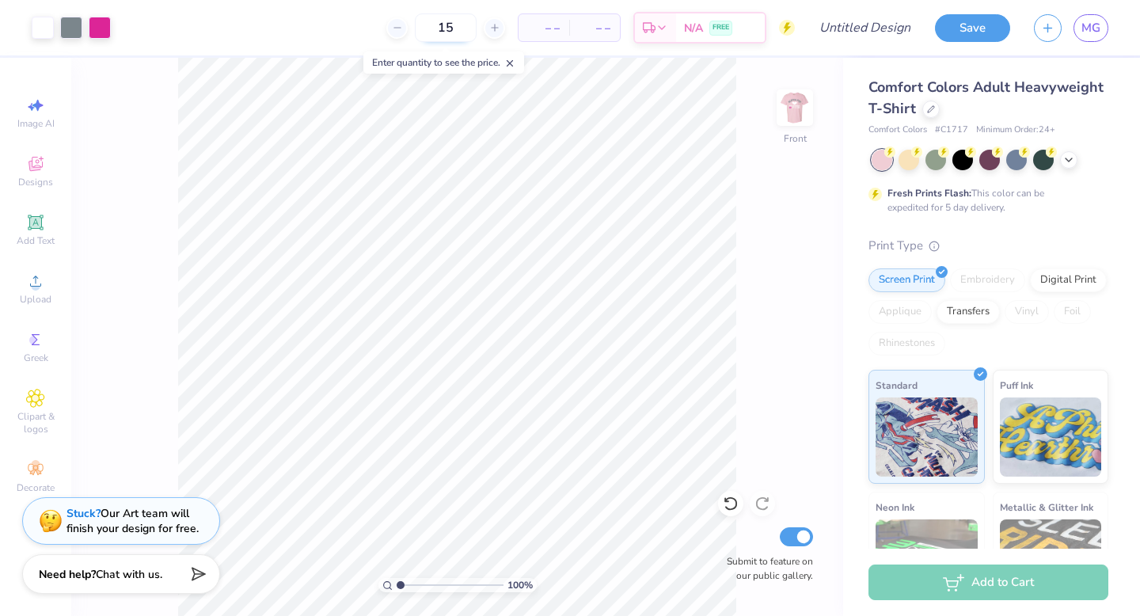
type input "150"
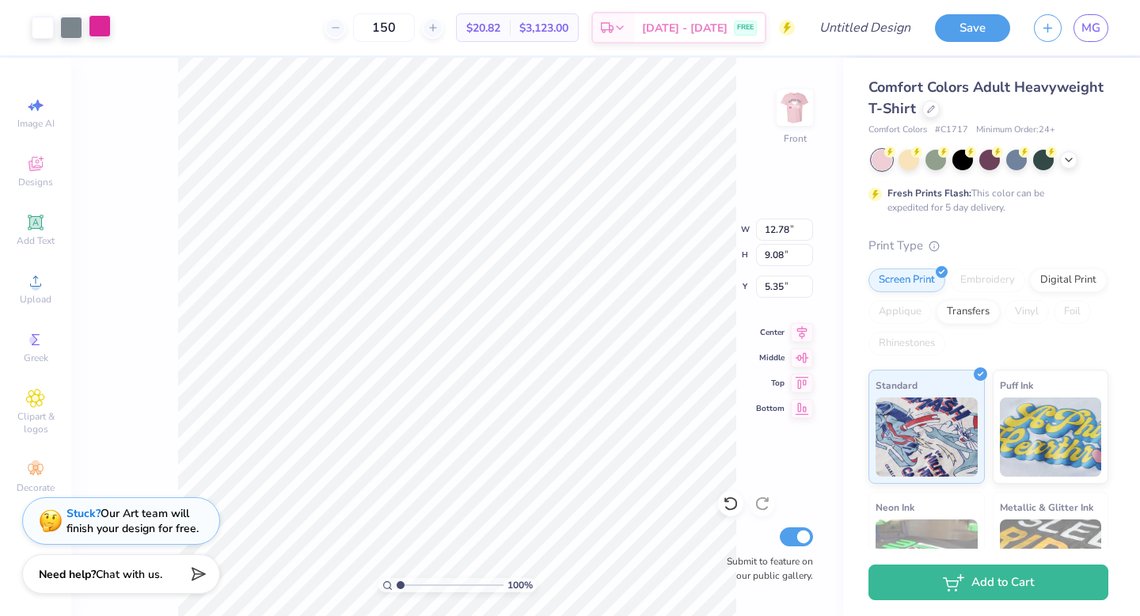
click at [104, 22] on div at bounding box center [100, 26] width 22 height 22
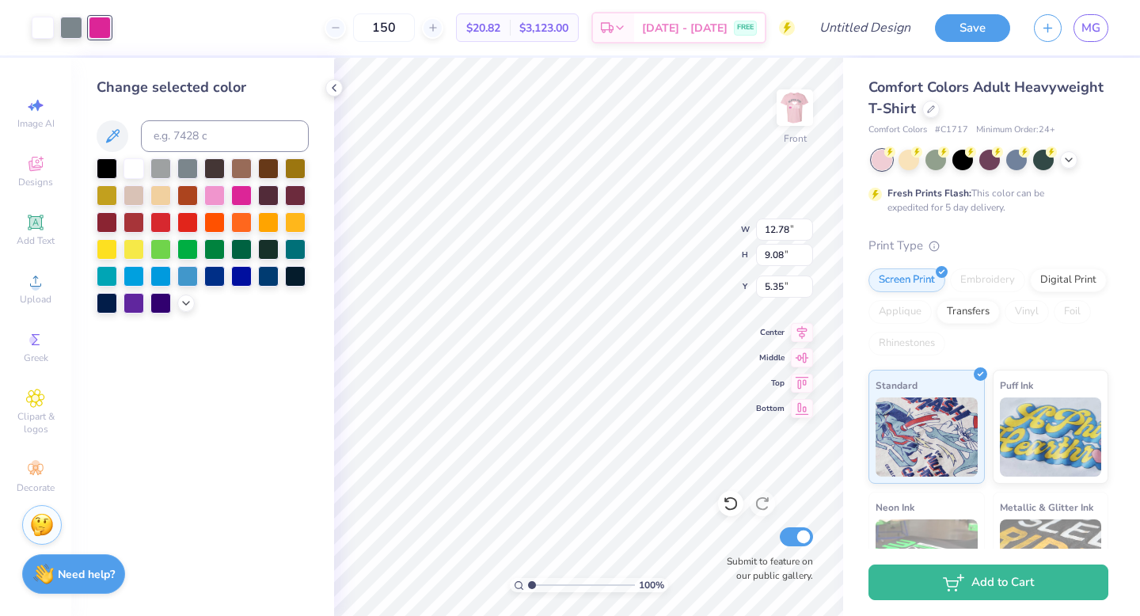
click at [132, 162] on div at bounding box center [133, 168] width 21 height 21
click at [71, 28] on div at bounding box center [71, 26] width 22 height 22
click at [128, 168] on div at bounding box center [133, 167] width 21 height 21
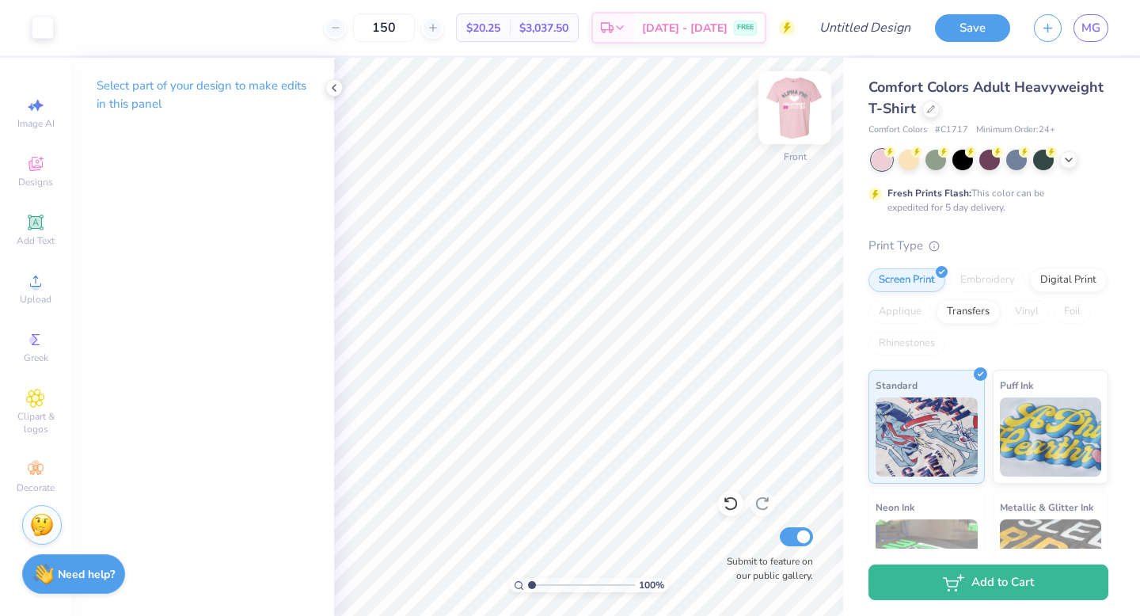
click at [560, 108] on img at bounding box center [794, 107] width 63 height 63
click at [92, 25] on div at bounding box center [100, 26] width 22 height 22
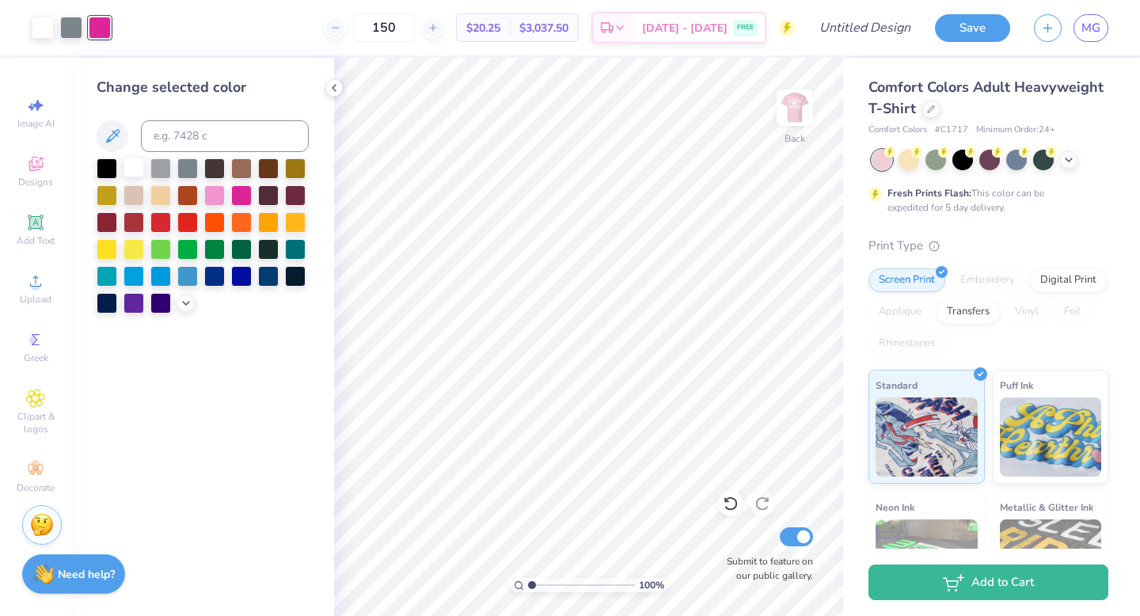
click at [135, 169] on div at bounding box center [133, 167] width 21 height 21
click at [71, 28] on div at bounding box center [71, 26] width 22 height 22
click at [132, 169] on div at bounding box center [133, 167] width 21 height 21
click at [328, 89] on icon at bounding box center [334, 88] width 13 height 13
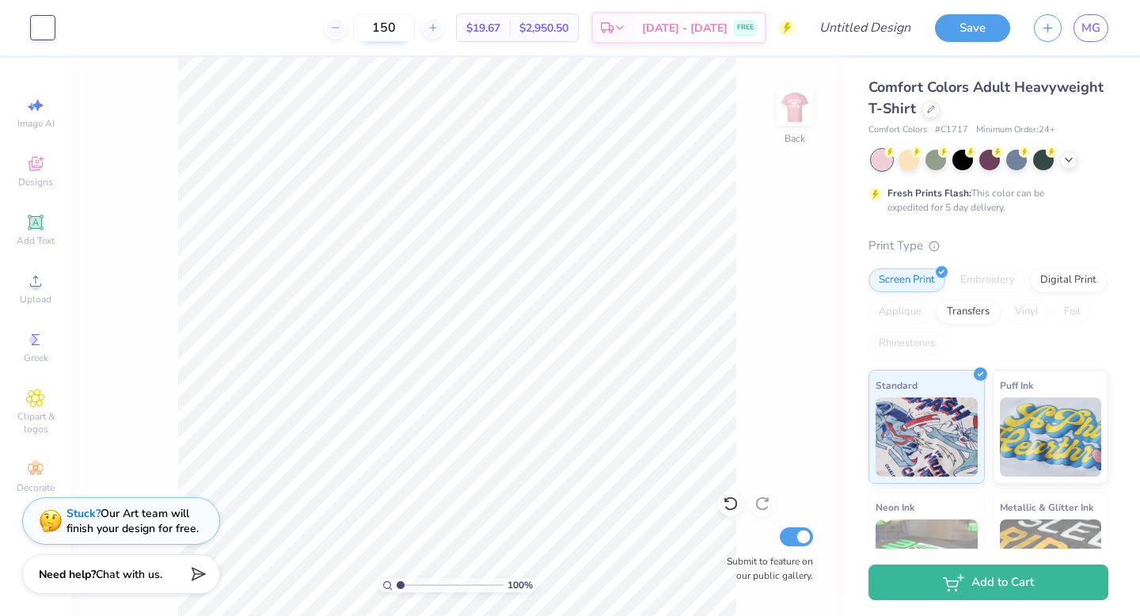
click at [415, 28] on input "150" at bounding box center [384, 27] width 62 height 28
type input "1"
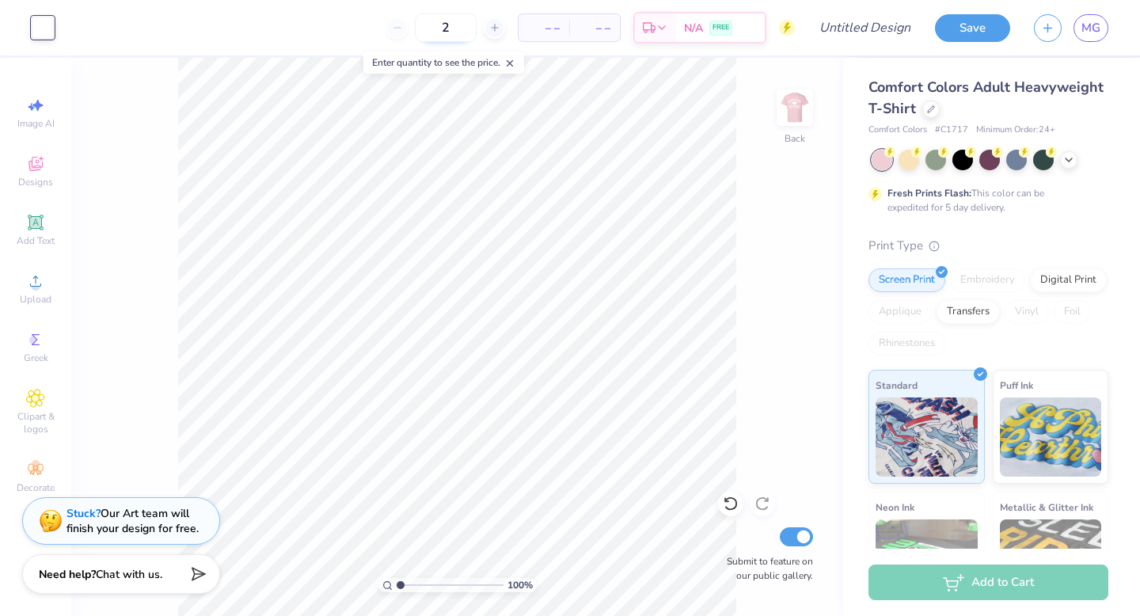
type input "24"
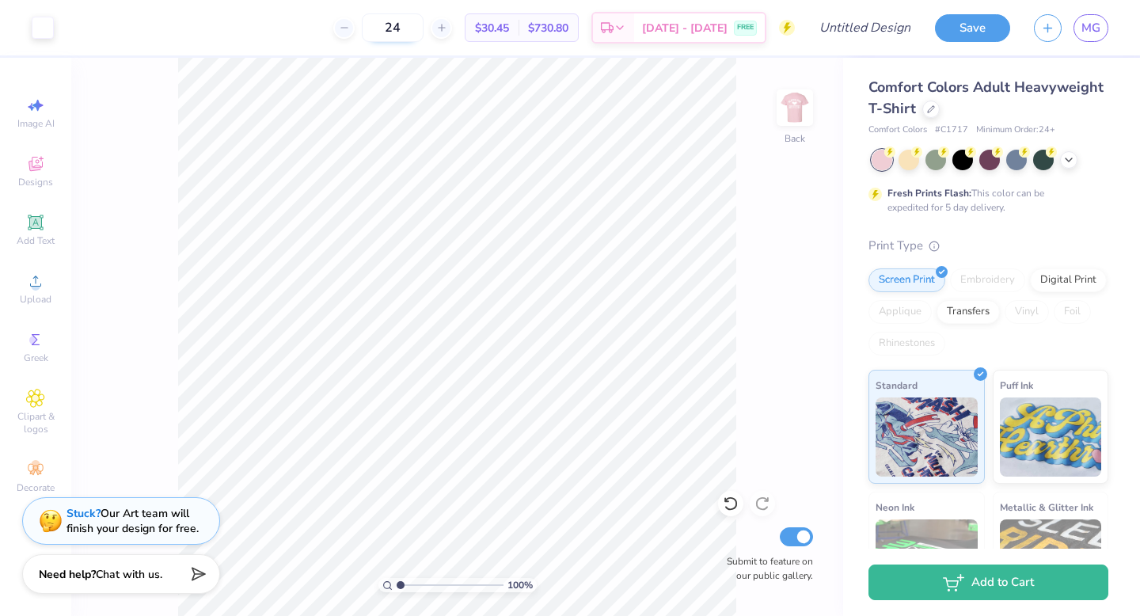
click at [419, 28] on input "24" at bounding box center [393, 27] width 62 height 28
type input "2"
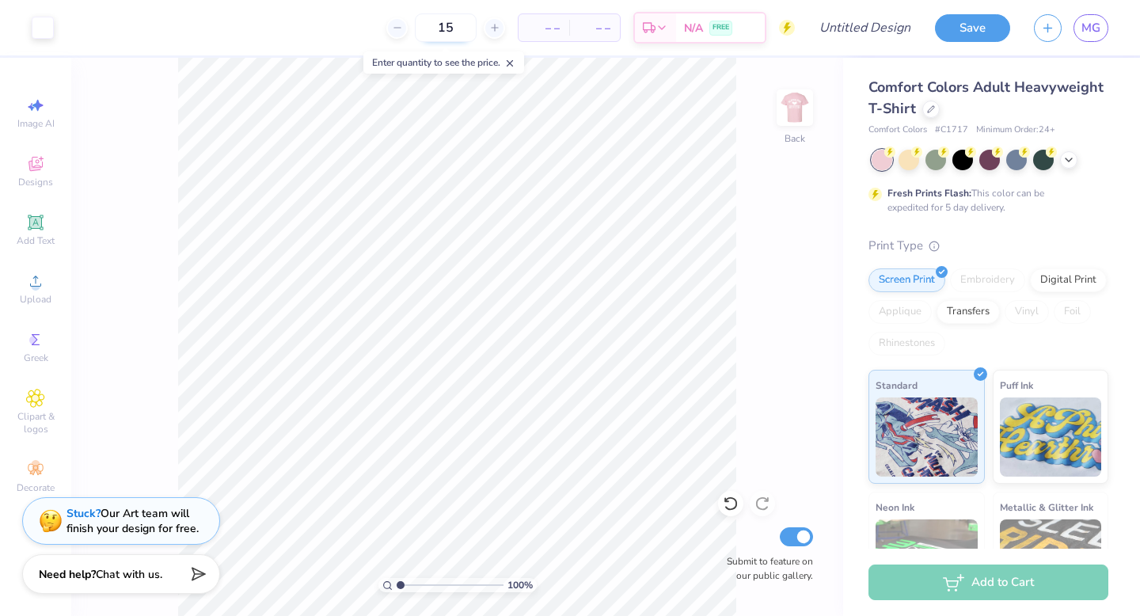
type input "150"
